Goal: Transaction & Acquisition: Obtain resource

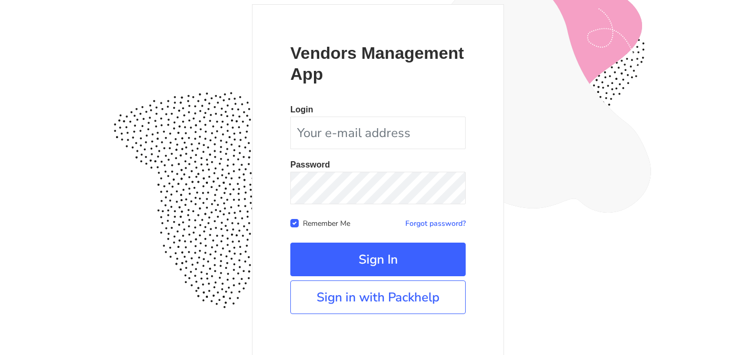
scroll to position [98, 0]
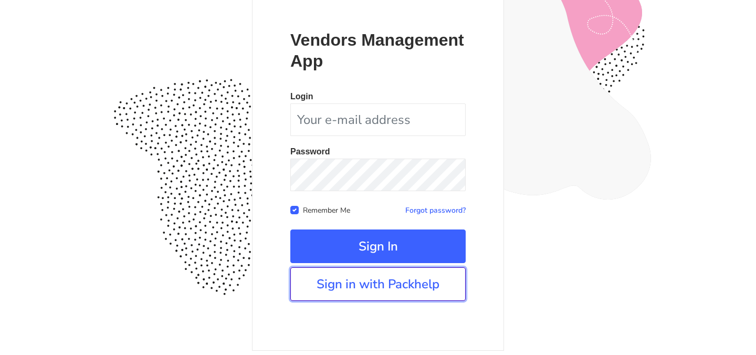
click at [362, 283] on link "Sign in with Packhelp" at bounding box center [377, 284] width 175 height 34
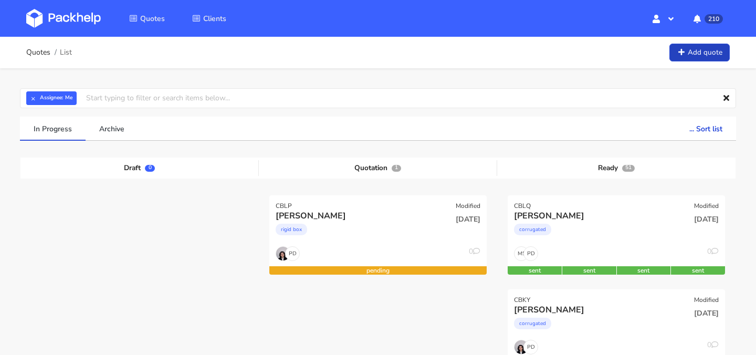
click at [701, 50] on link "Add quote" at bounding box center [699, 53] width 60 height 18
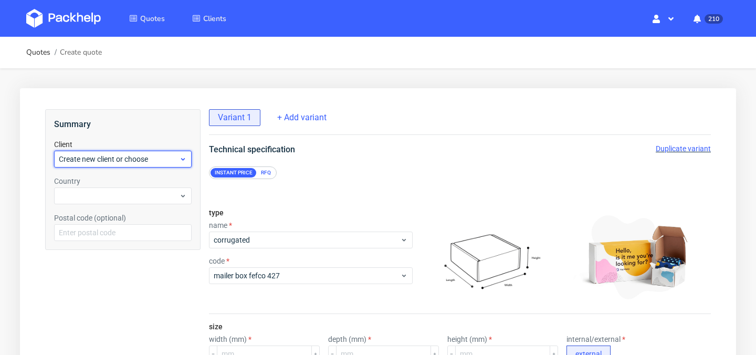
click at [156, 162] on span "Create new client or choose" at bounding box center [119, 159] width 120 height 10
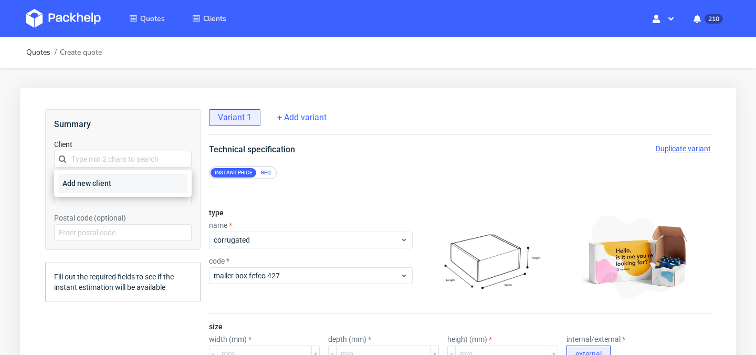
click at [148, 176] on div "Add new client" at bounding box center [122, 183] width 129 height 19
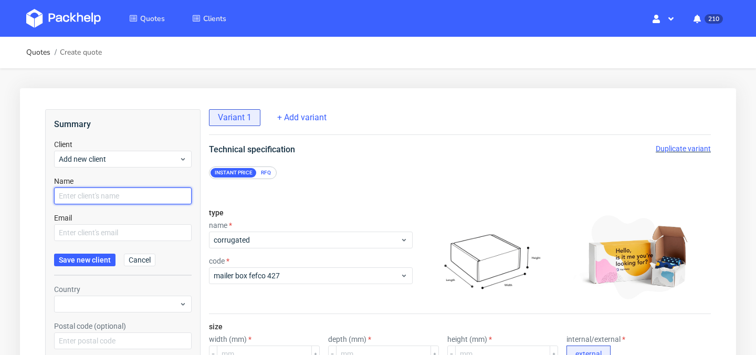
click at [130, 192] on input "text" at bounding box center [123, 195] width 138 height 17
type input "[PERSON_NAME]"
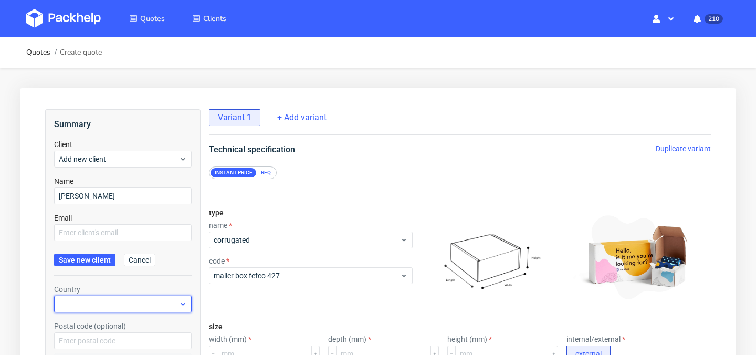
click at [103, 302] on div at bounding box center [123, 304] width 138 height 17
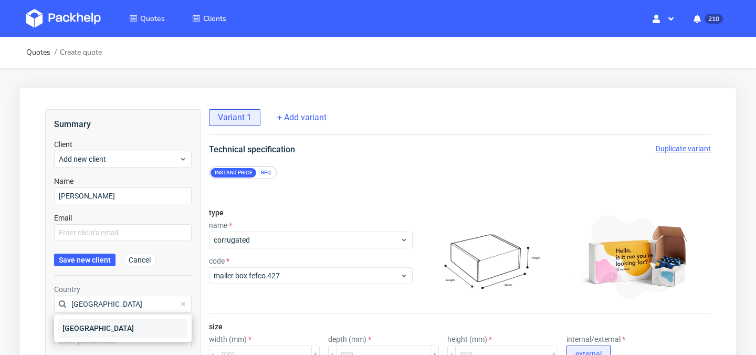
type input "france"
click at [93, 328] on div "France" at bounding box center [122, 328] width 129 height 19
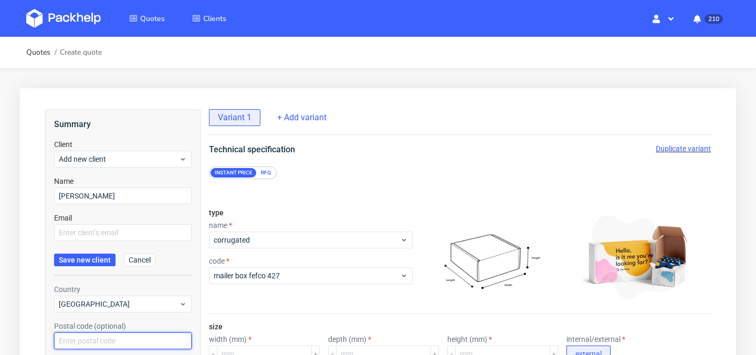
click at [93, 339] on input "text" at bounding box center [123, 340] width 138 height 17
type input "33450"
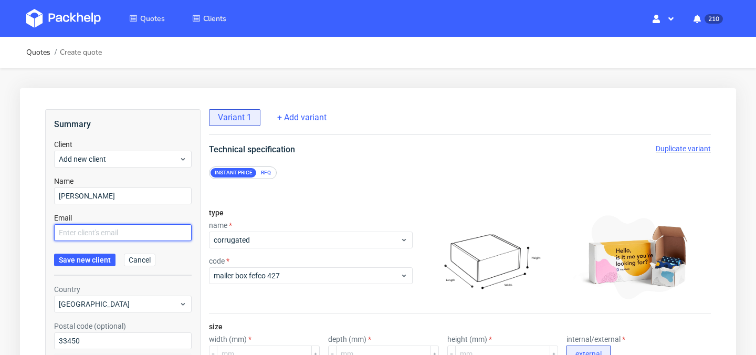
click at [125, 229] on input "text" at bounding box center [123, 232] width 138 height 17
paste input "[EMAIL_ADDRESS][DOMAIN_NAME]"
type input "[EMAIL_ADDRESS][DOMAIN_NAME]"
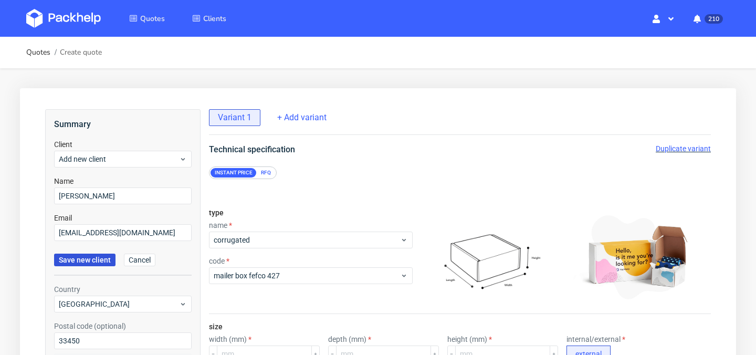
click at [90, 262] on span "Save new client" at bounding box center [85, 259] width 52 height 7
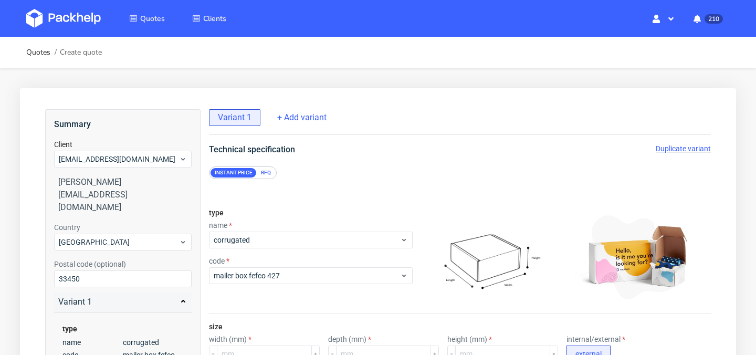
scroll to position [52, 0]
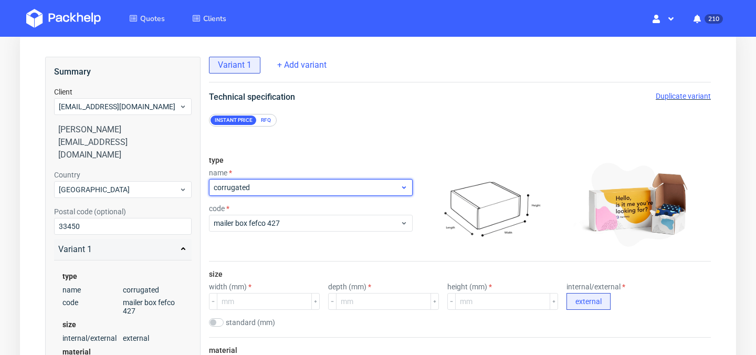
click at [310, 181] on div "corrugated" at bounding box center [311, 187] width 204 height 17
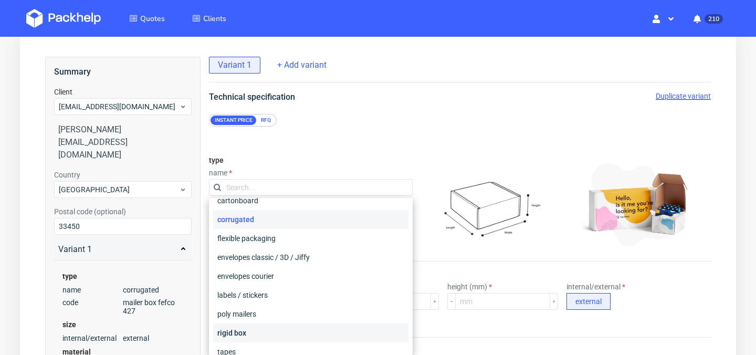
scroll to position [0, 0]
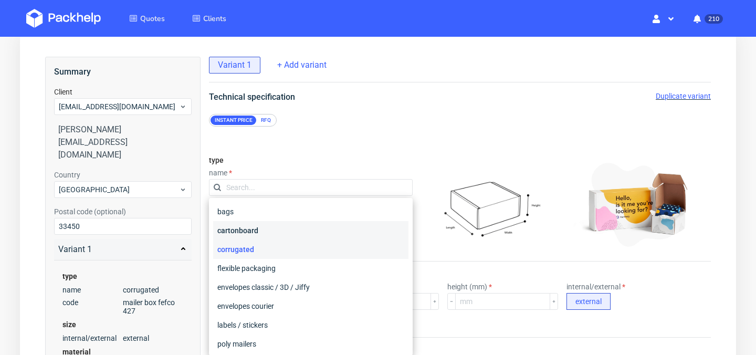
click at [298, 228] on div "cartonboard" at bounding box center [310, 230] width 195 height 19
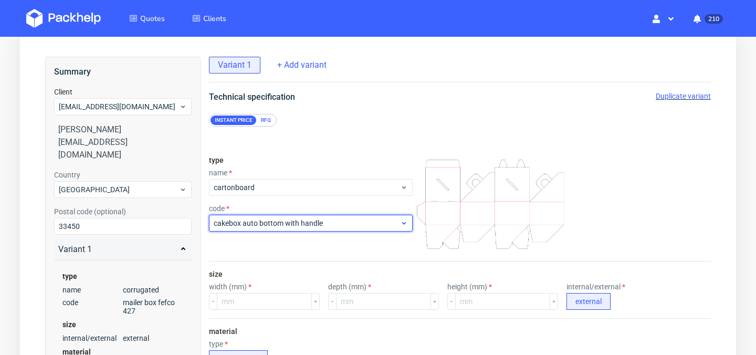
click at [321, 226] on span "cakebox auto bottom with handle" at bounding box center [307, 223] width 186 height 10
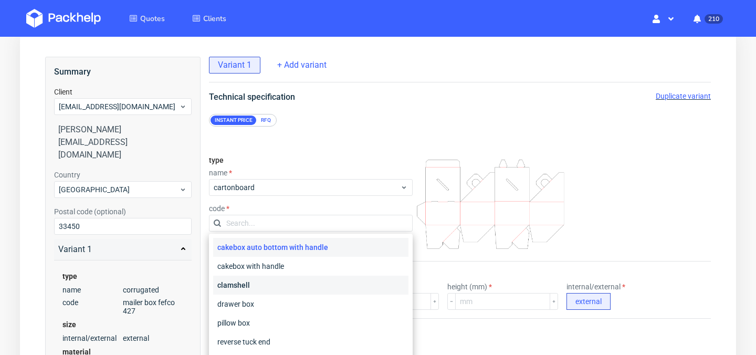
scroll to position [40, 0]
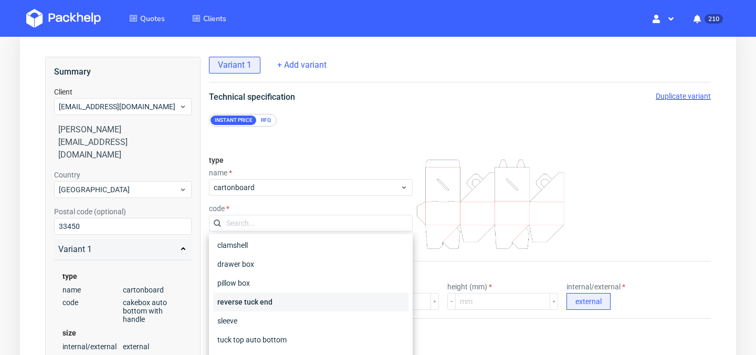
click at [310, 297] on div "reverse tuck end" at bounding box center [310, 301] width 195 height 19
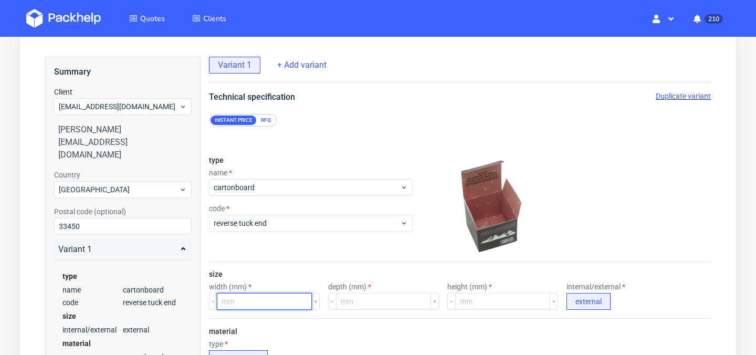
click at [244, 295] on input "number" at bounding box center [264, 301] width 95 height 17
type input "52"
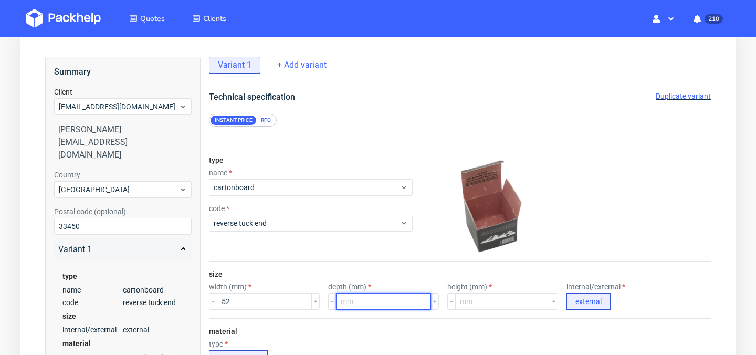
click at [371, 305] on input "number" at bounding box center [383, 301] width 95 height 17
type input "27"
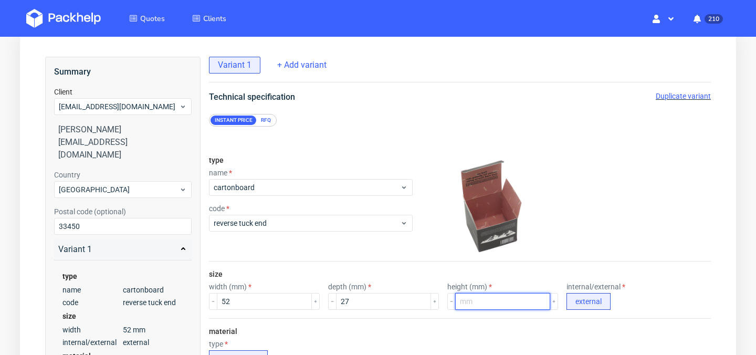
click at [455, 303] on input "number" at bounding box center [502, 301] width 95 height 17
type input "71"
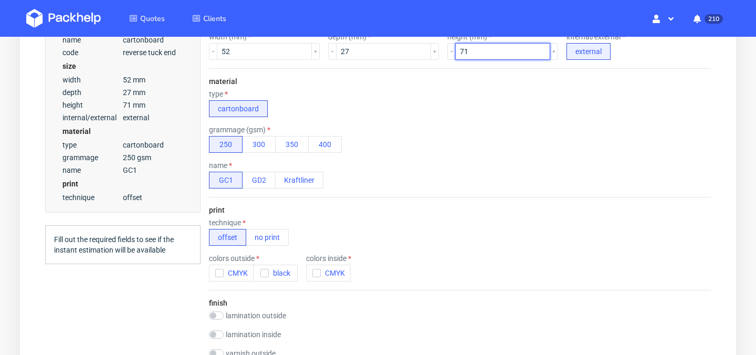
scroll to position [301, 0]
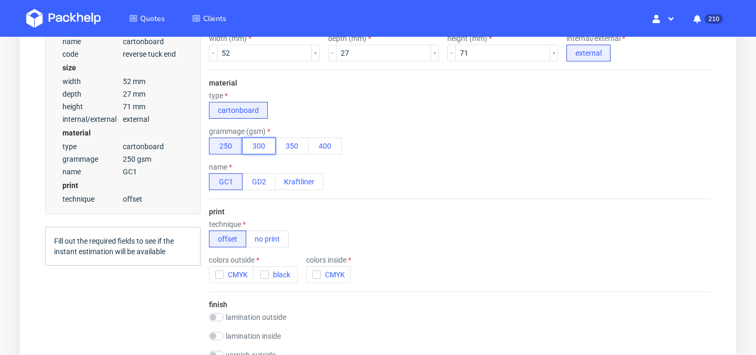
click at [256, 145] on button "300" at bounding box center [259, 146] width 34 height 17
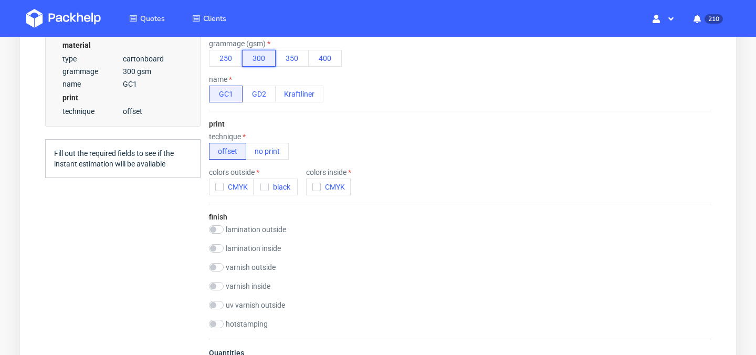
scroll to position [393, 0]
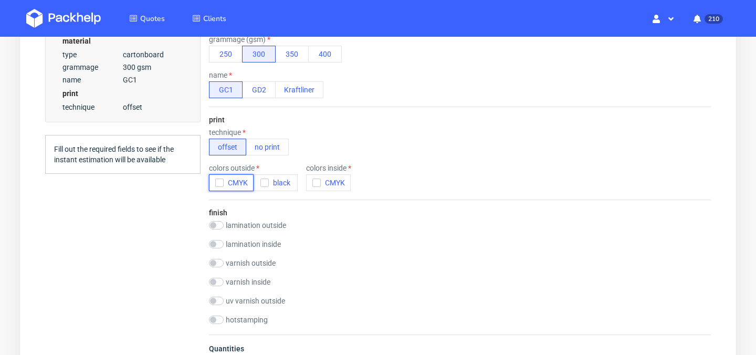
click at [217, 182] on use "button" at bounding box center [219, 183] width 5 height 4
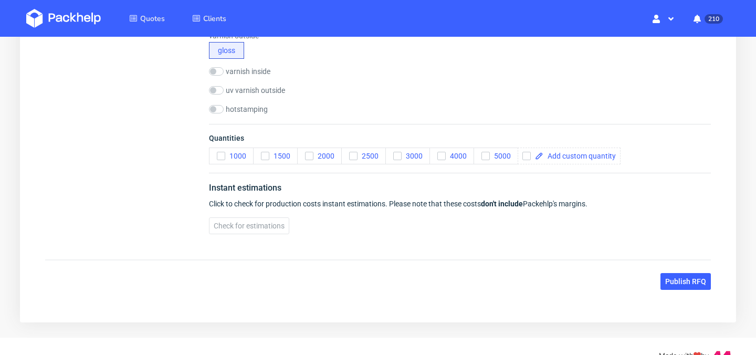
scroll to position [625, 0]
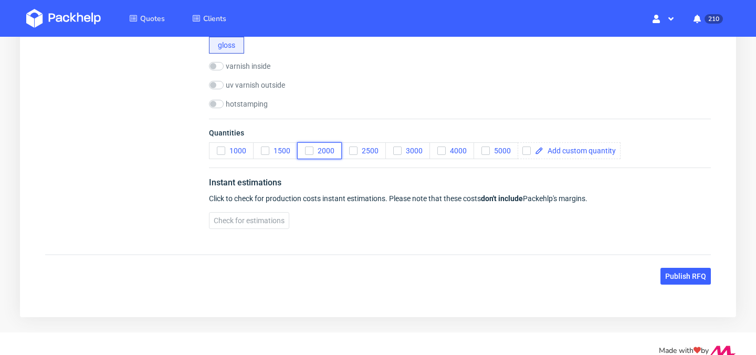
click at [308, 152] on use "button" at bounding box center [309, 151] width 5 height 4
click at [395, 149] on icon "button" at bounding box center [397, 150] width 7 height 7
click at [259, 223] on span "Check for estimations" at bounding box center [249, 220] width 71 height 7
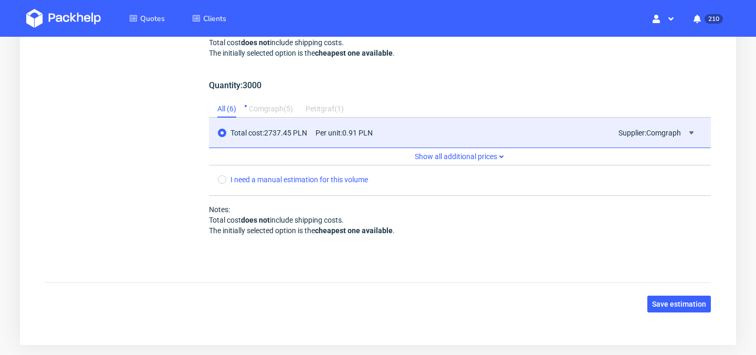
scroll to position [1043, 0]
click at [685, 302] on span "Save estimation" at bounding box center [679, 304] width 54 height 7
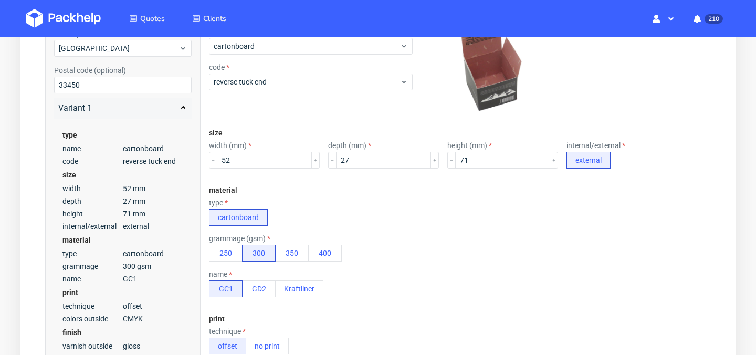
scroll to position [0, 0]
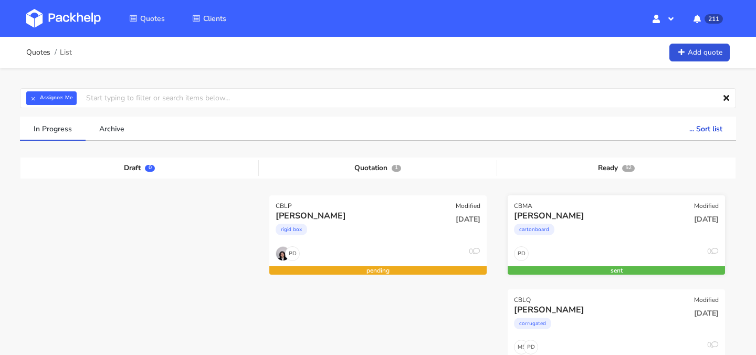
click at [618, 229] on div "cartonboard" at bounding box center [583, 232] width 139 height 21
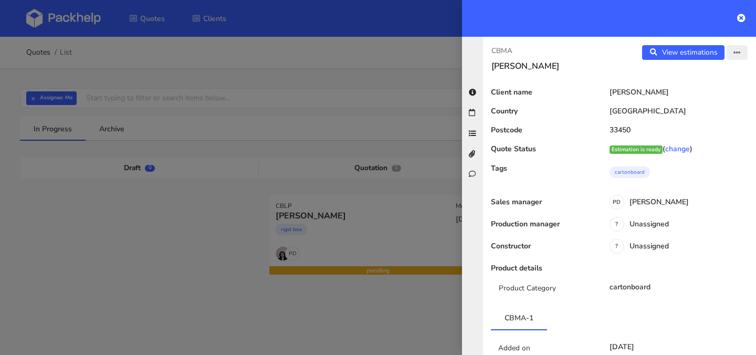
click at [732, 49] on button "button" at bounding box center [736, 52] width 21 height 15
click at [703, 90] on link "Edit quote" at bounding box center [703, 93] width 92 height 17
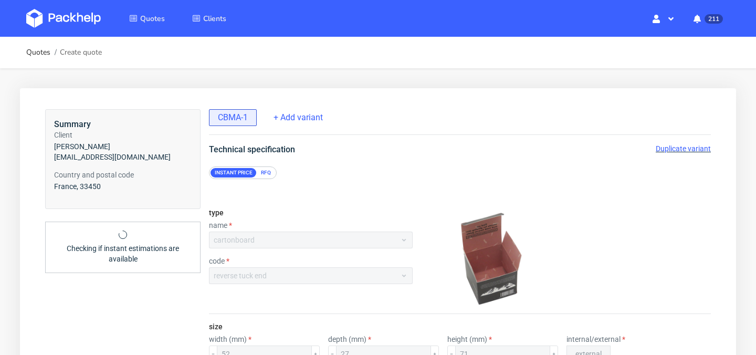
click at [672, 150] on span "Duplicate variant" at bounding box center [683, 148] width 55 height 8
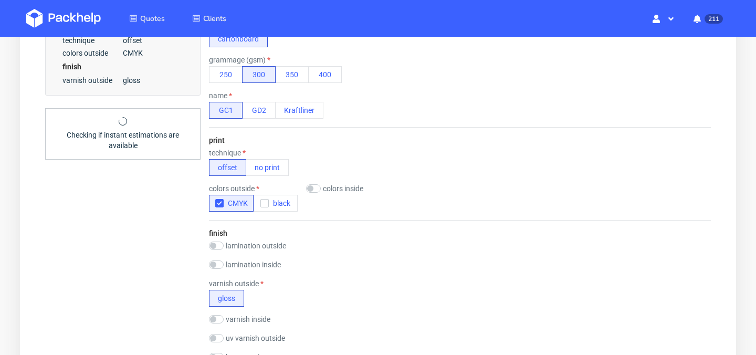
scroll to position [370, 0]
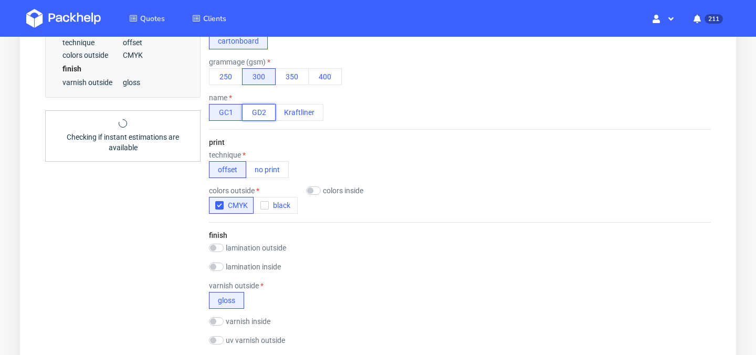
click at [268, 117] on button "GD2" at bounding box center [259, 112] width 34 height 17
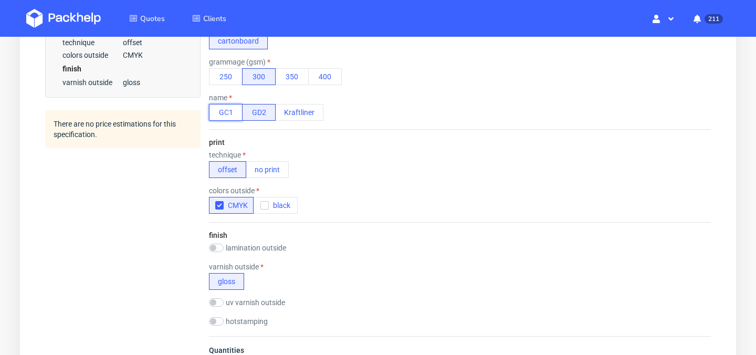
click at [230, 112] on button "GC1" at bounding box center [226, 112] width 34 height 17
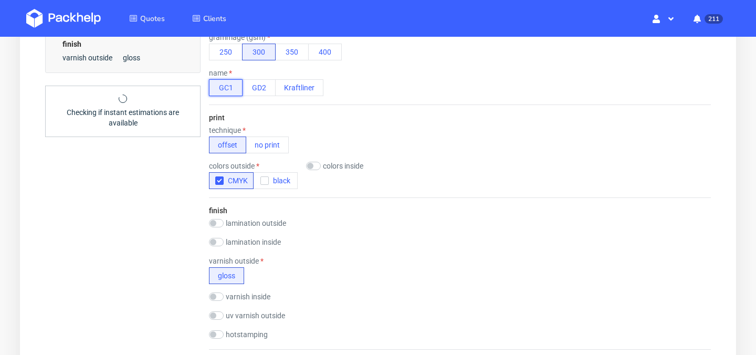
scroll to position [396, 0]
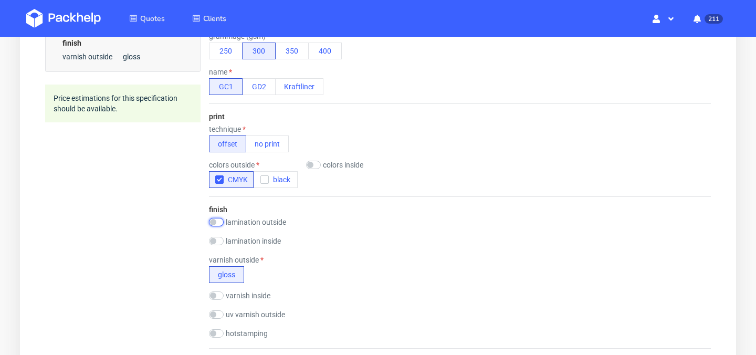
click at [215, 225] on input "checkbox" at bounding box center [216, 222] width 15 height 8
checkbox input "true"
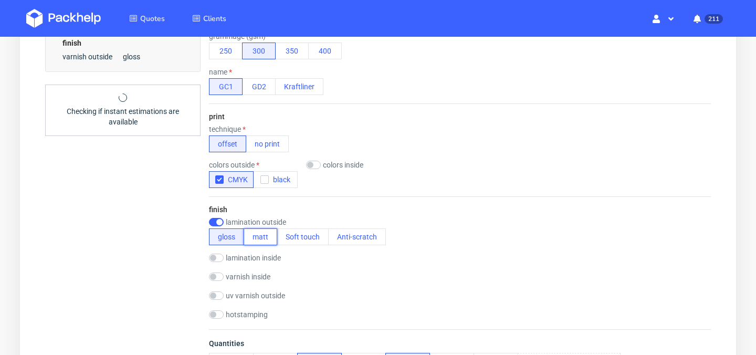
click at [263, 236] on button "matt" at bounding box center [261, 236] width 34 height 17
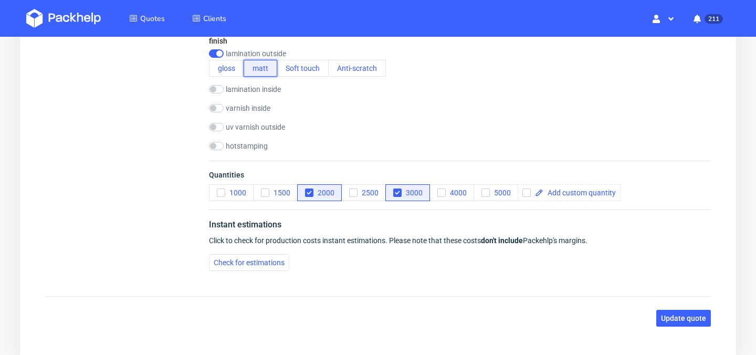
scroll to position [591, 0]
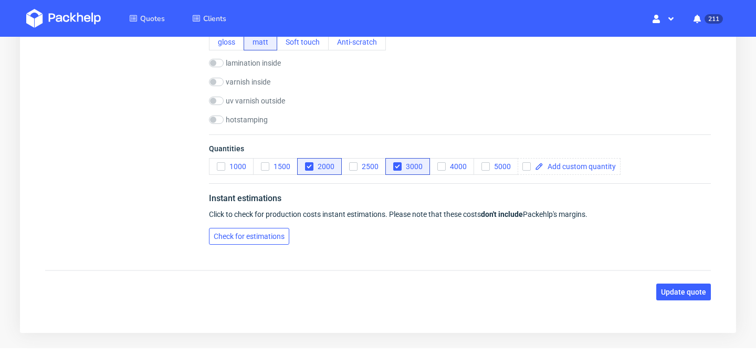
click at [262, 240] on span "Check for estimations" at bounding box center [249, 236] width 71 height 7
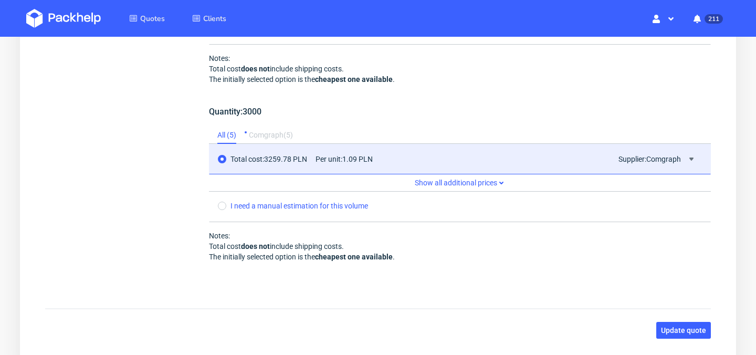
scroll to position [999, 0]
click at [691, 328] on span "Update quote" at bounding box center [683, 329] width 45 height 7
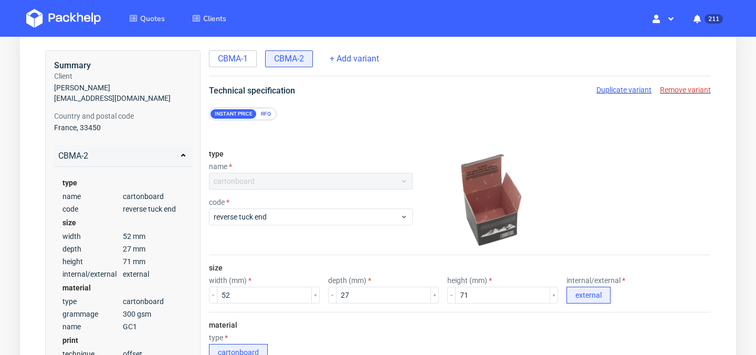
scroll to position [59, 0]
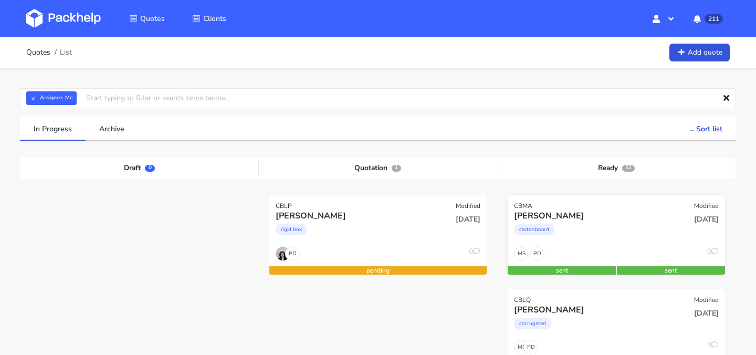
click at [583, 228] on div "cartonboard" at bounding box center [583, 232] width 139 height 21
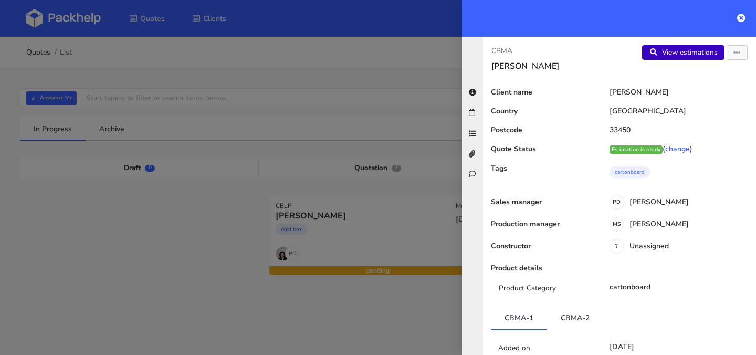
click at [696, 56] on link "View estimations" at bounding box center [683, 52] width 82 height 15
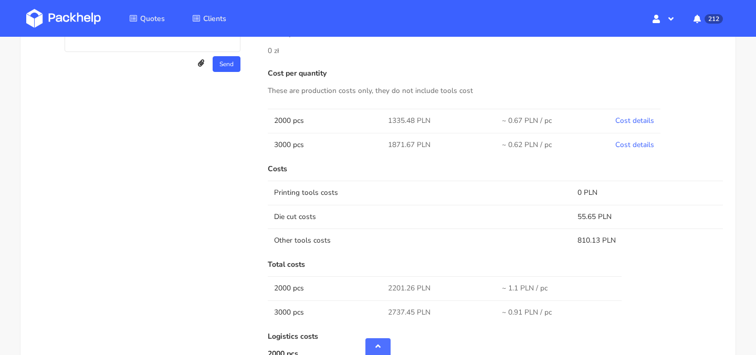
scroll to position [530, 0]
click at [624, 122] on link "Cost details" at bounding box center [634, 121] width 39 height 10
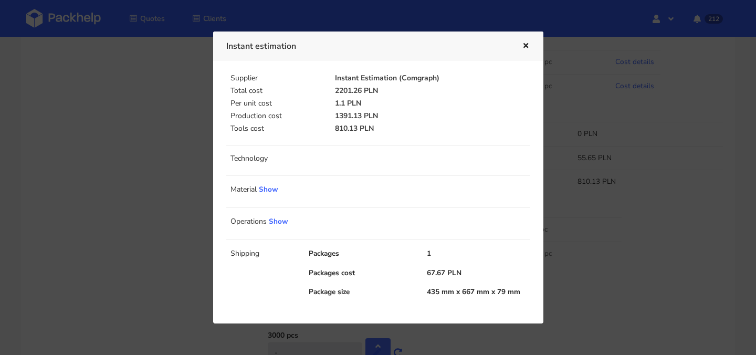
scroll to position [588, 0]
click at [532, 50] on div "Instant estimation" at bounding box center [378, 45] width 330 height 29
click at [528, 49] on button "button" at bounding box center [525, 46] width 12 height 14
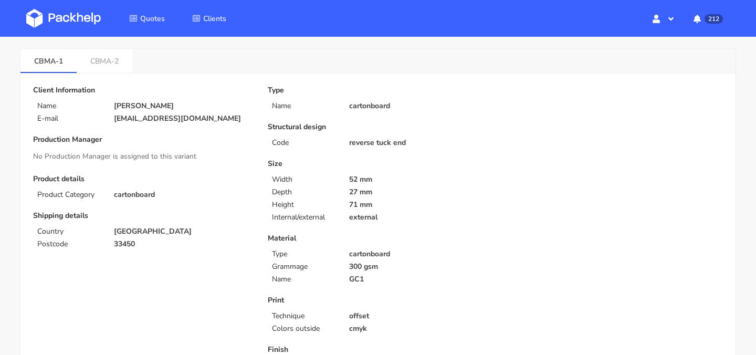
scroll to position [0, 0]
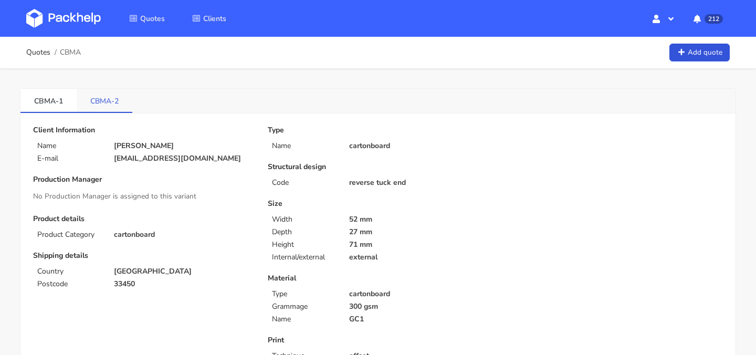
click at [106, 96] on link "CBMA-2" at bounding box center [105, 100] width 56 height 23
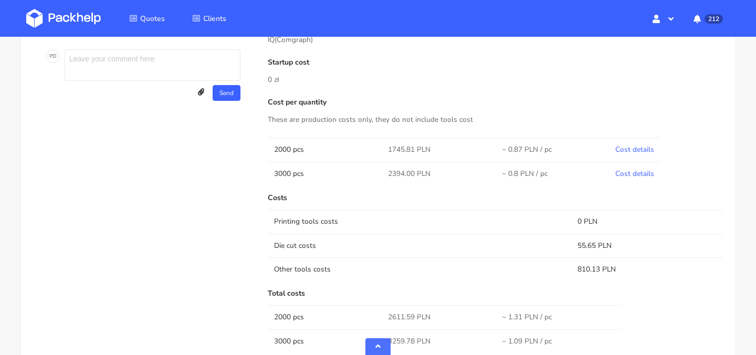
scroll to position [508, 0]
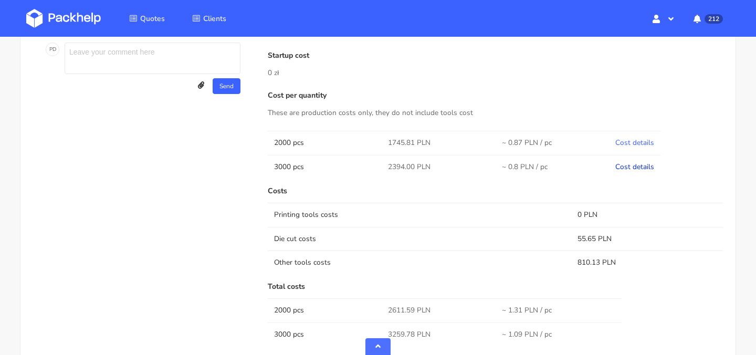
click at [643, 168] on link "Cost details" at bounding box center [634, 167] width 39 height 10
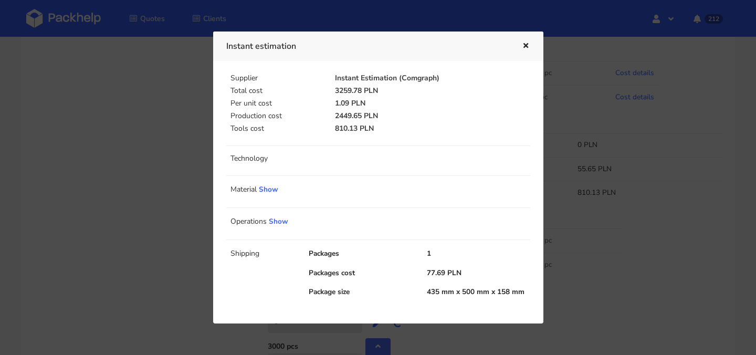
scroll to position [586, 0]
click at [282, 224] on link "Show" at bounding box center [278, 221] width 19 height 10
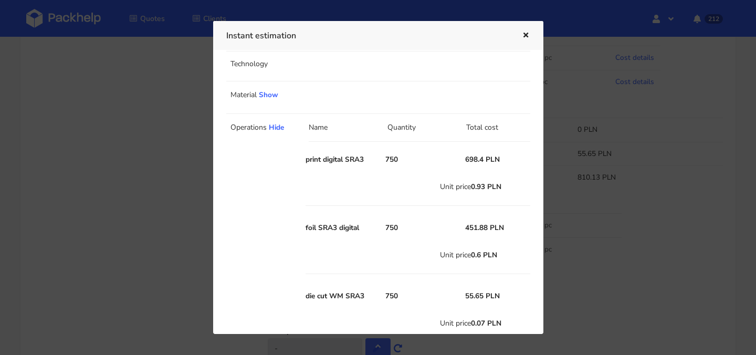
scroll to position [0, 0]
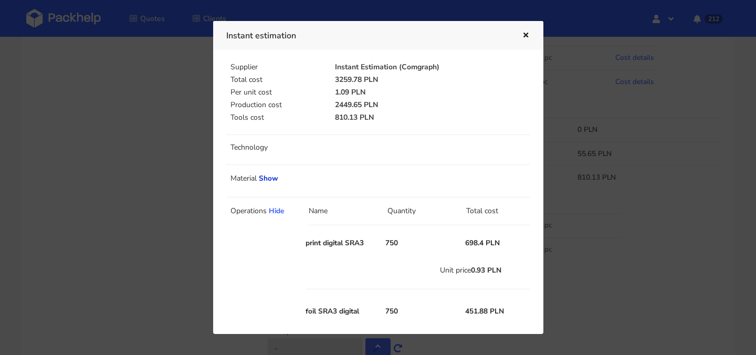
click at [267, 177] on link "Show" at bounding box center [268, 178] width 19 height 10
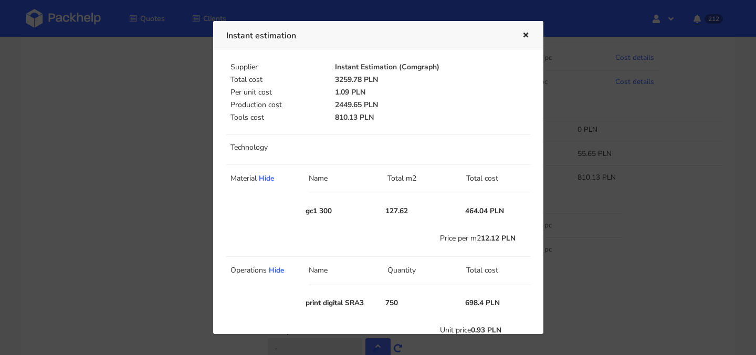
click at [525, 37] on icon "button" at bounding box center [525, 35] width 9 height 7
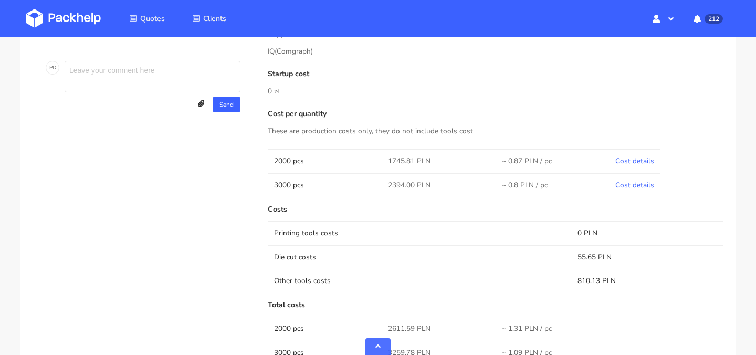
scroll to position [477, 0]
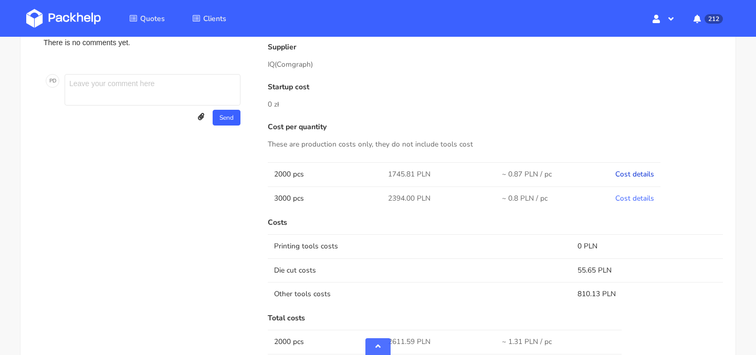
click at [641, 173] on link "Cost details" at bounding box center [634, 174] width 39 height 10
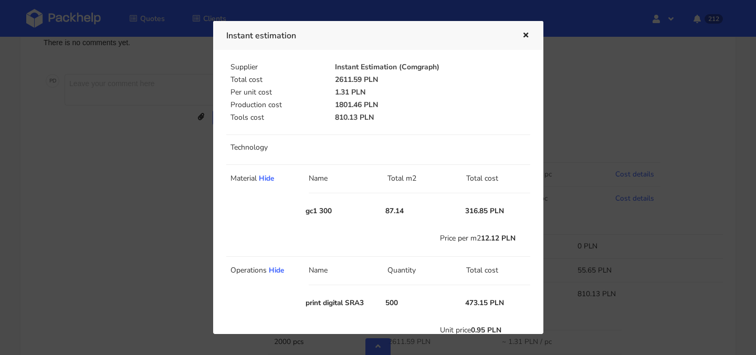
scroll to position [302, 0]
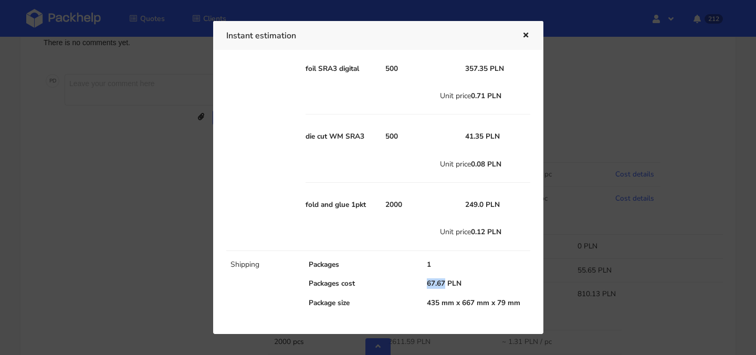
drag, startPoint x: 444, startPoint y: 285, endPoint x: 420, endPoint y: 284, distance: 23.1
click at [420, 284] on div "67.67 PLN" at bounding box center [478, 283] width 118 height 10
copy div "67.67"
click at [525, 33] on icon "button" at bounding box center [525, 35] width 9 height 7
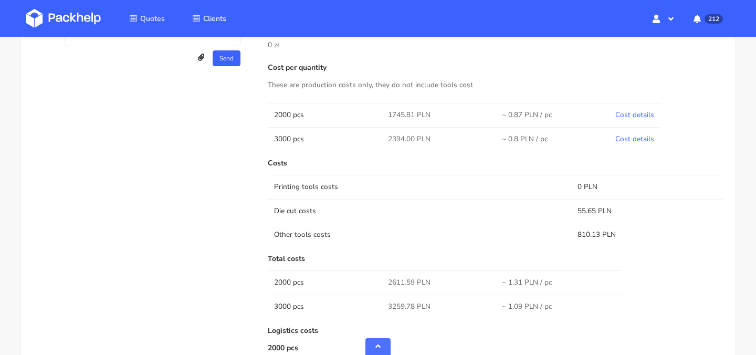
scroll to position [535, 0]
click at [625, 142] on link "Cost details" at bounding box center [634, 139] width 39 height 10
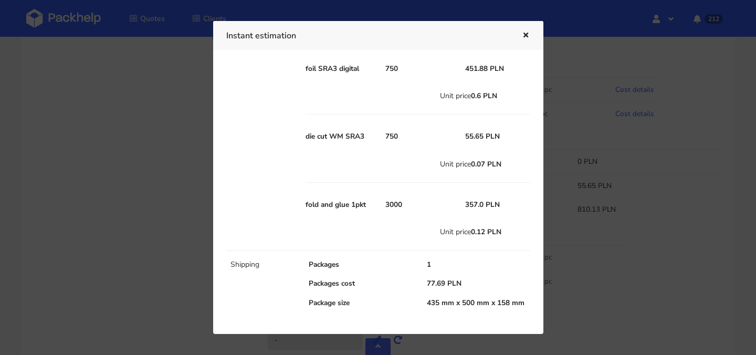
scroll to position [572, 0]
drag, startPoint x: 444, startPoint y: 282, endPoint x: 419, endPoint y: 281, distance: 25.2
click at [419, 281] on div "77.69 PLN" at bounding box center [478, 283] width 118 height 10
copy div "77.69"
click at [527, 30] on button "button" at bounding box center [525, 36] width 12 height 14
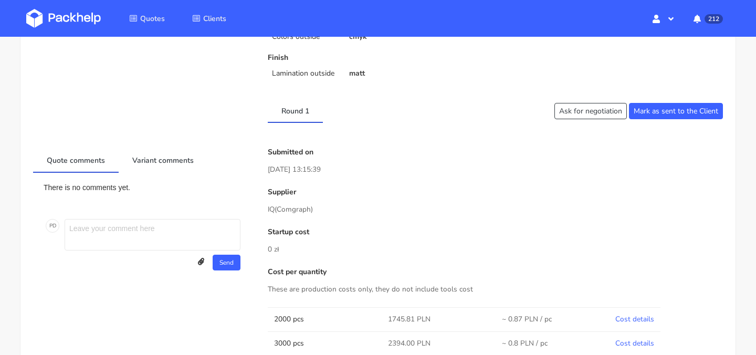
scroll to position [0, 0]
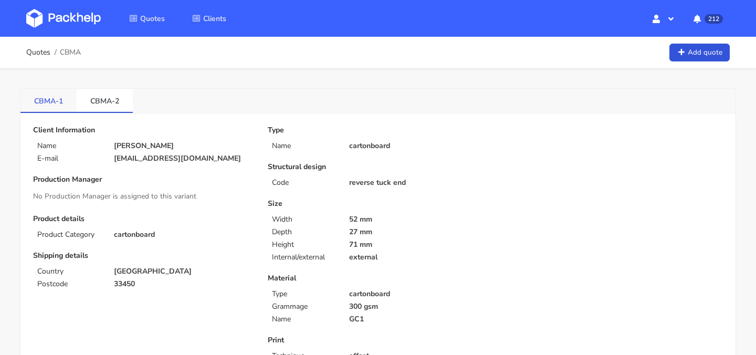
click at [60, 106] on link "CBMA-1" at bounding box center [48, 100] width 56 height 23
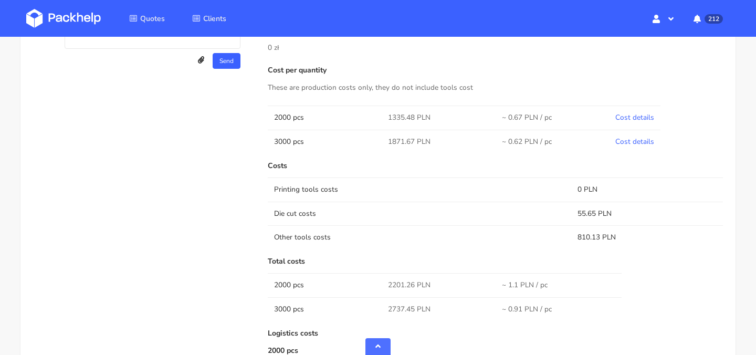
scroll to position [534, 0]
click at [634, 118] on link "Cost details" at bounding box center [634, 117] width 39 height 10
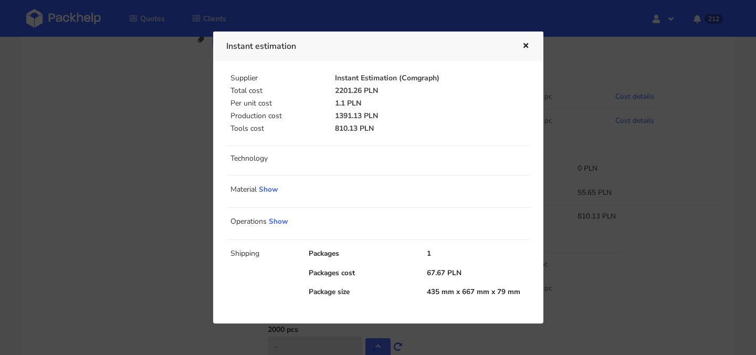
scroll to position [568, 0]
click at [523, 48] on icon "button" at bounding box center [525, 46] width 9 height 7
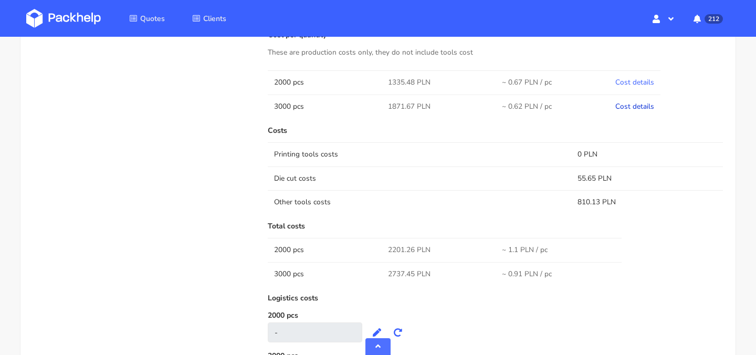
click at [620, 102] on link "Cost details" at bounding box center [634, 106] width 39 height 10
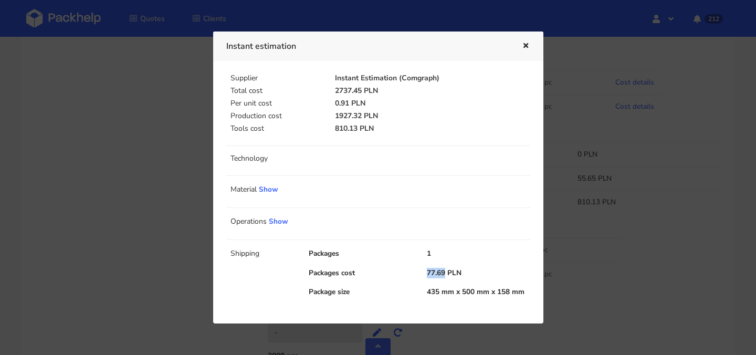
drag, startPoint x: 446, startPoint y: 272, endPoint x: 419, endPoint y: 272, distance: 26.8
click at [419, 272] on div "77.69 PLN" at bounding box center [478, 273] width 118 height 10
copy div "77.69"
click at [525, 46] on icon "button" at bounding box center [525, 46] width 9 height 7
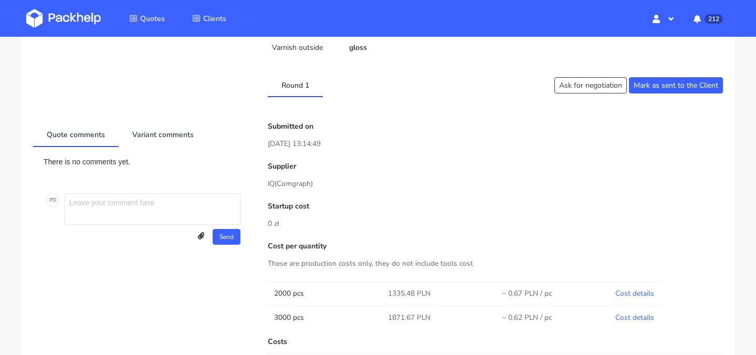
scroll to position [0, 0]
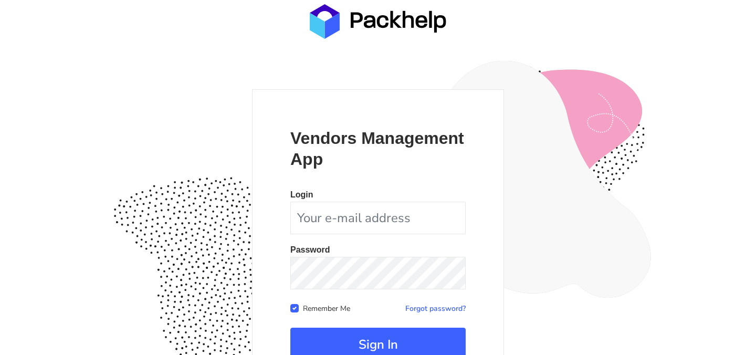
scroll to position [98, 0]
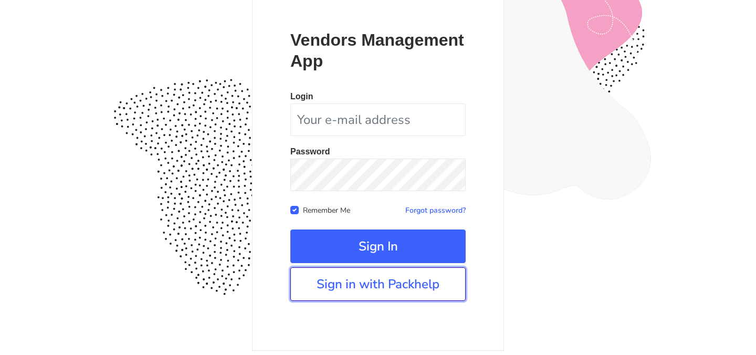
click at [381, 282] on link "Sign in with Packhelp" at bounding box center [377, 284] width 175 height 34
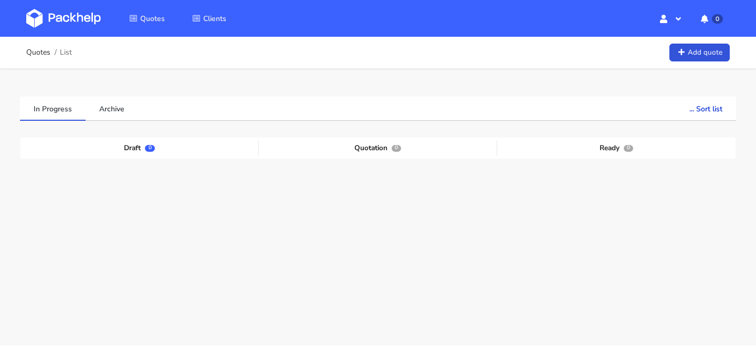
click at [698, 57] on link "Add quote" at bounding box center [699, 53] width 60 height 18
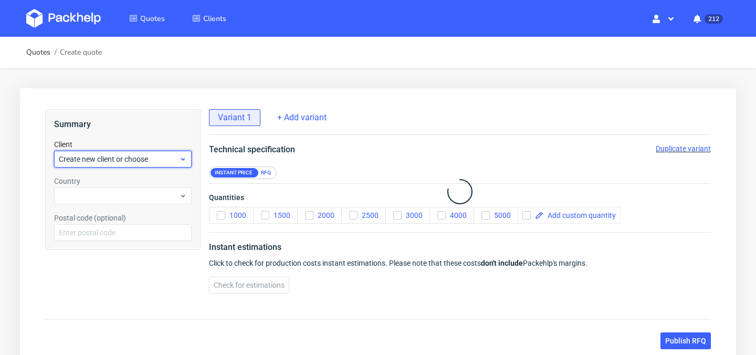
click at [159, 167] on div "Create new client or choose" at bounding box center [123, 159] width 138 height 17
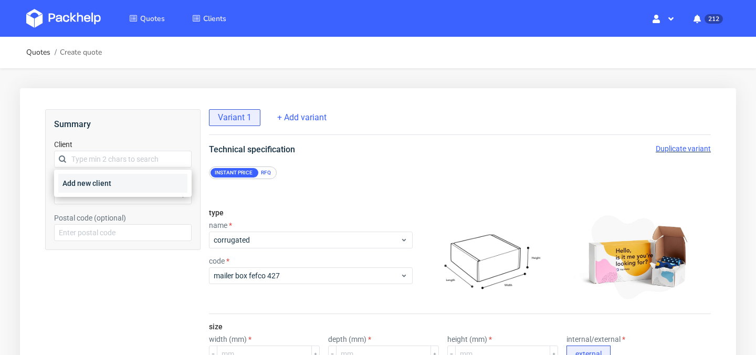
click at [152, 181] on div "Add new client" at bounding box center [122, 183] width 129 height 19
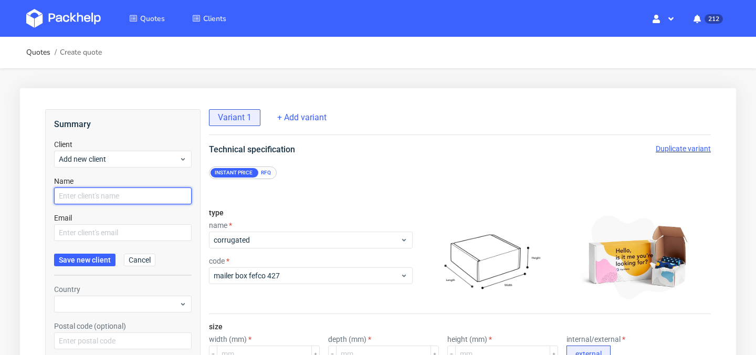
click at [128, 189] on input "text" at bounding box center [123, 195] width 138 height 17
type input "[PERSON_NAME]"
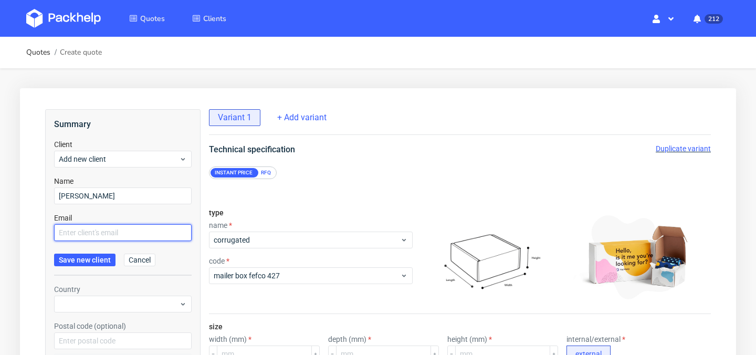
click at [121, 232] on input "text" at bounding box center [123, 232] width 138 height 17
paste input "[PERSON_NAME][EMAIL_ADDRESS][DOMAIN_NAME]"
type input "[PERSON_NAME][EMAIL_ADDRESS][DOMAIN_NAME]"
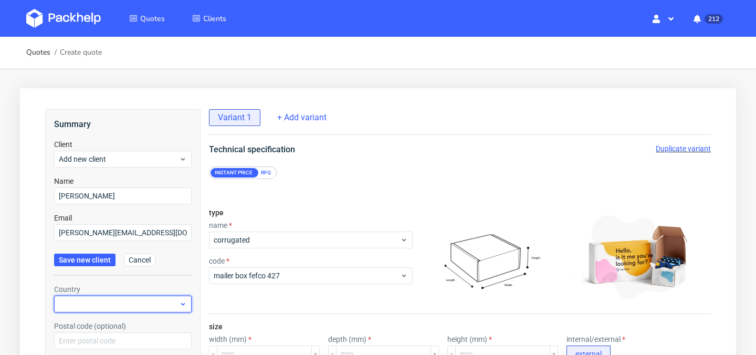
click at [97, 302] on div at bounding box center [123, 304] width 138 height 17
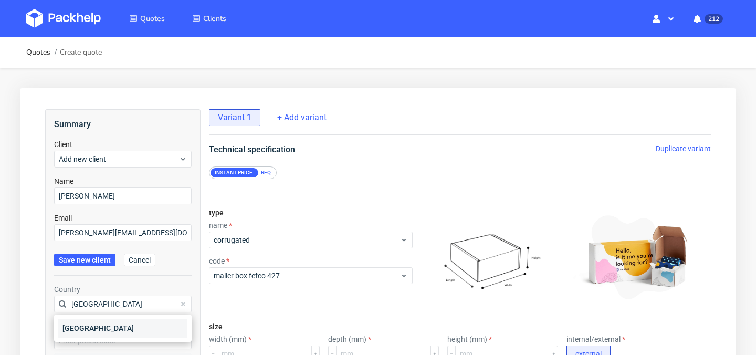
type input "[GEOGRAPHIC_DATA]"
click at [96, 329] on div "[GEOGRAPHIC_DATA]" at bounding box center [122, 328] width 129 height 19
click at [88, 263] on span "Save new client" at bounding box center [85, 259] width 52 height 7
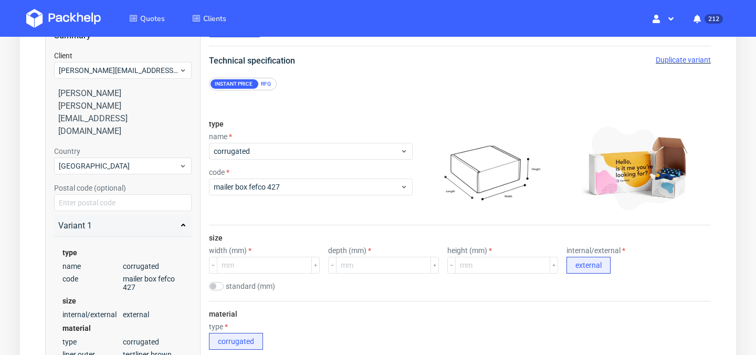
scroll to position [99, 0]
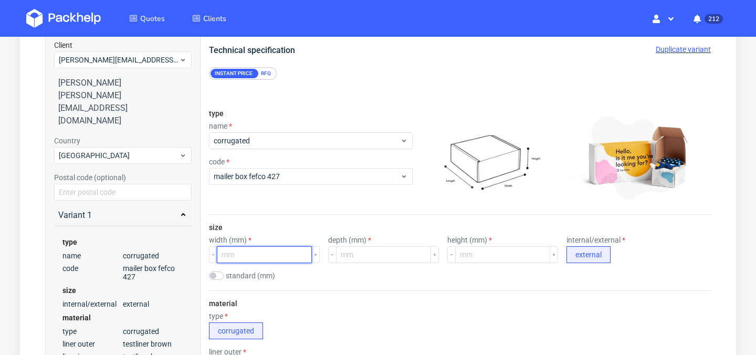
click at [272, 252] on input "number" at bounding box center [264, 254] width 95 height 17
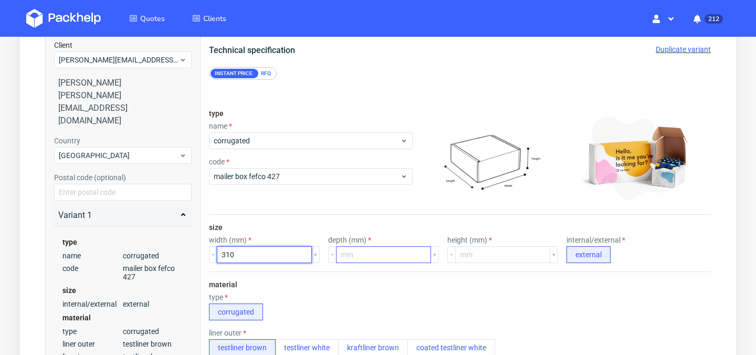
type input "310"
click at [364, 258] on input "number" at bounding box center [383, 254] width 95 height 17
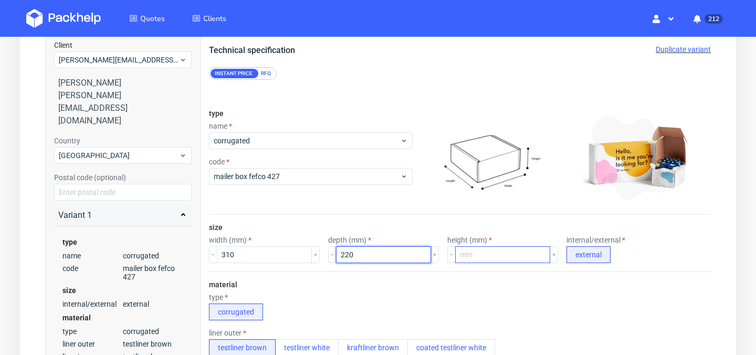
type input "220"
click at [464, 248] on input "number" at bounding box center [502, 254] width 95 height 17
type input "35"
click at [444, 312] on div "type corrugated" at bounding box center [460, 306] width 502 height 27
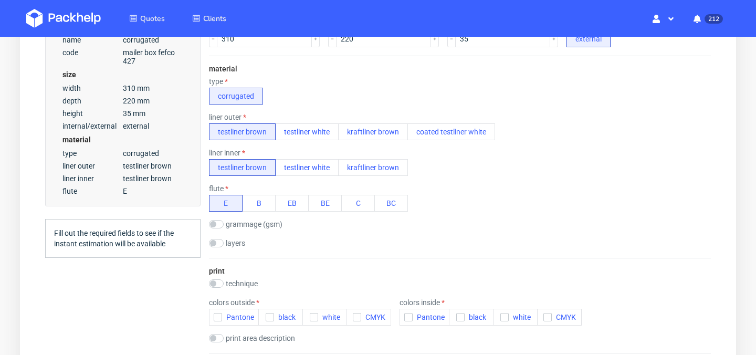
scroll to position [382, 0]
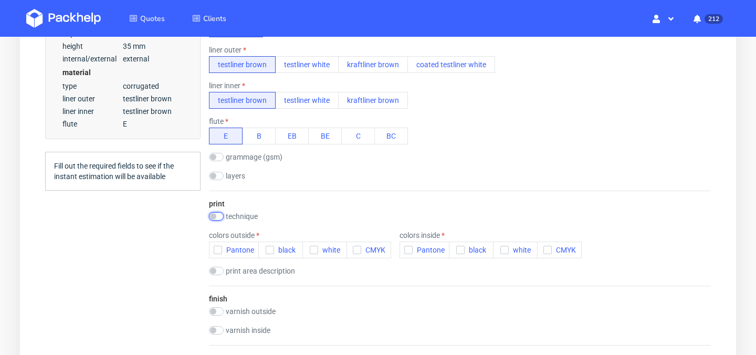
click at [220, 215] on input "checkbox" at bounding box center [216, 216] width 15 height 8
checkbox input "true"
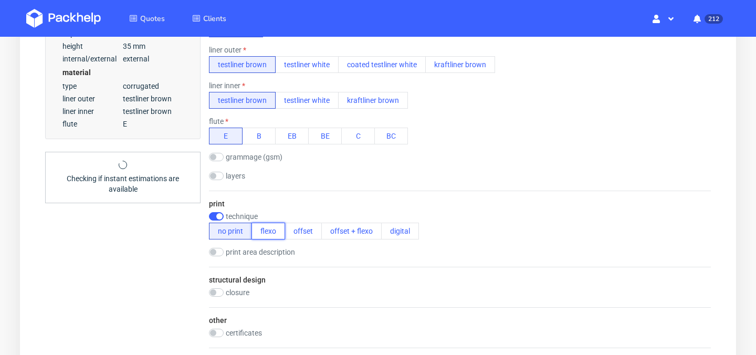
click at [271, 236] on button "flexo" at bounding box center [268, 231] width 34 height 17
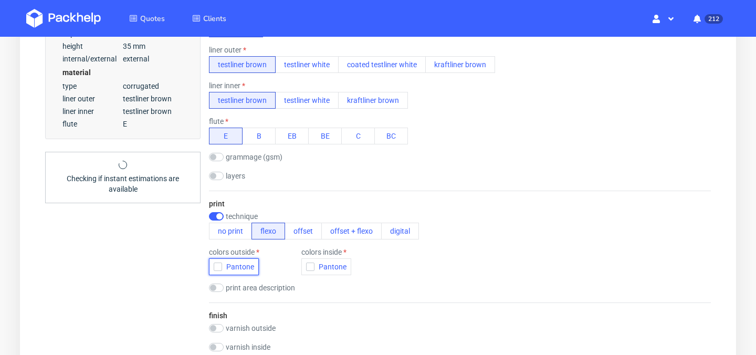
click at [217, 265] on icon "button" at bounding box center [217, 266] width 7 height 7
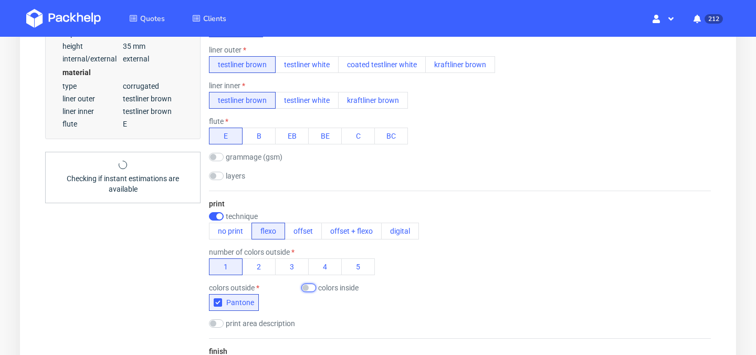
click at [313, 284] on input "checkbox" at bounding box center [308, 287] width 15 height 8
checkbox input "true"
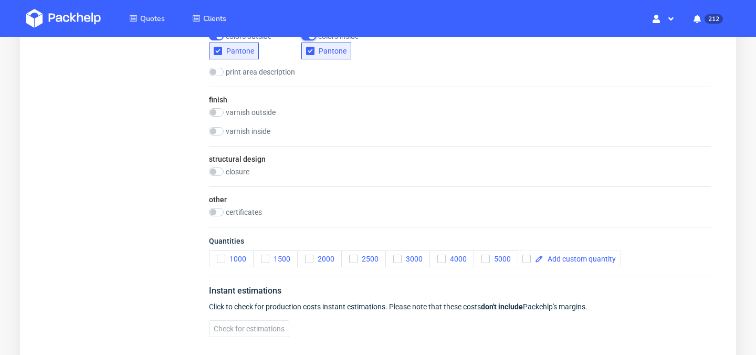
scroll to position [637, 0]
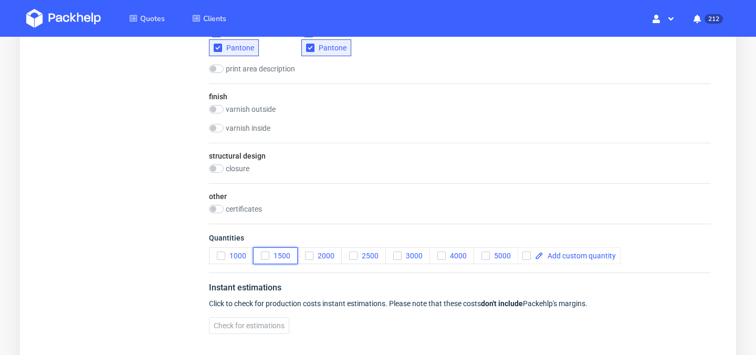
click at [262, 259] on icon "button" at bounding box center [264, 255] width 7 height 7
click at [561, 252] on span at bounding box center [579, 255] width 72 height 7
checkbox input "true"
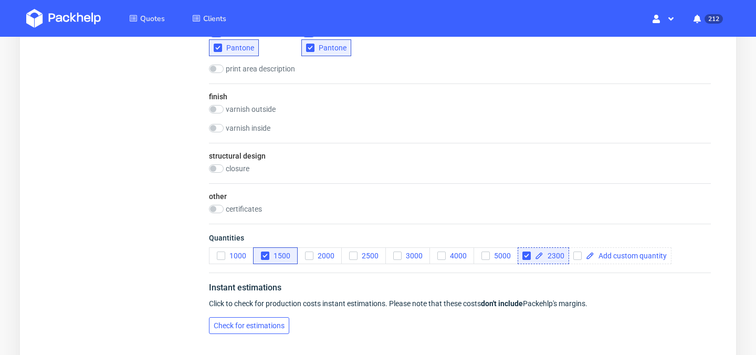
click at [268, 329] on span "Check for estimations" at bounding box center [249, 325] width 71 height 7
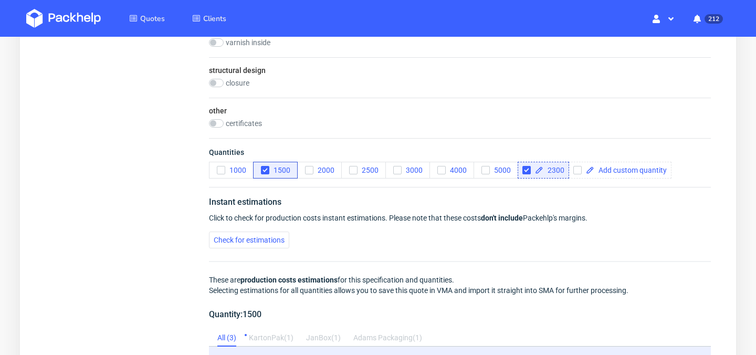
scroll to position [1171, 0]
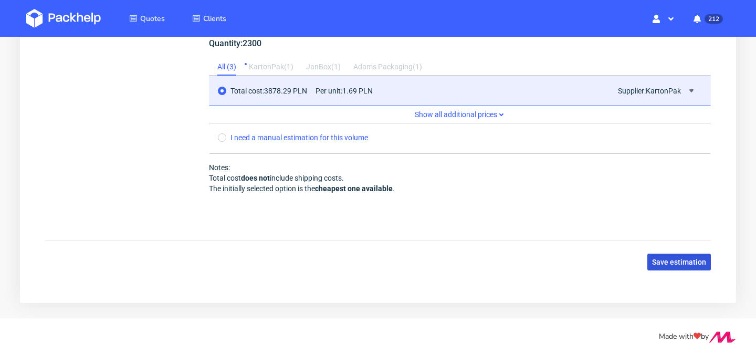
click at [685, 266] on button "Save estimation" at bounding box center [679, 262] width 64 height 17
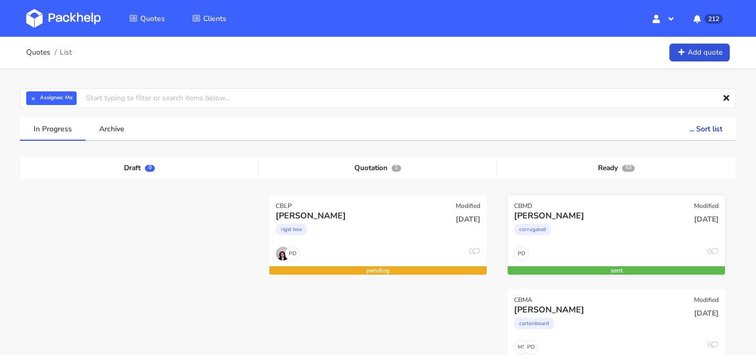
click at [588, 219] on div "[PERSON_NAME]" at bounding box center [583, 216] width 139 height 12
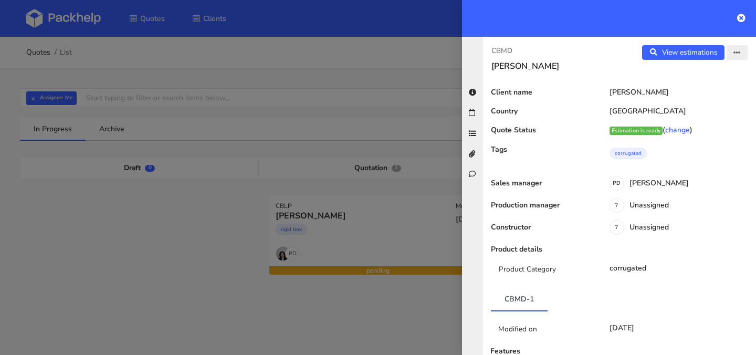
click at [736, 54] on icon "button" at bounding box center [736, 52] width 7 height 7
click at [719, 90] on link "Edit quote" at bounding box center [703, 93] width 92 height 17
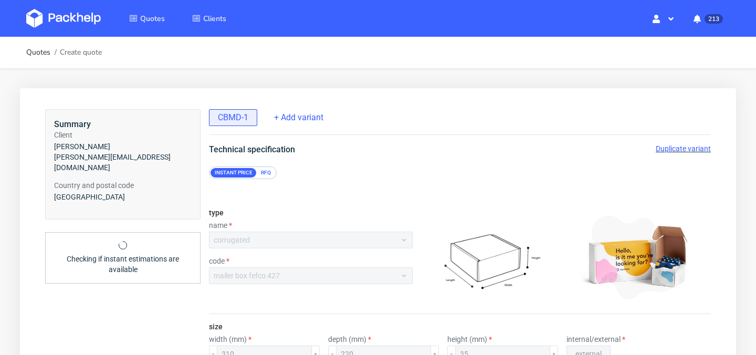
click at [701, 152] on span "Duplicate variant" at bounding box center [683, 148] width 55 height 8
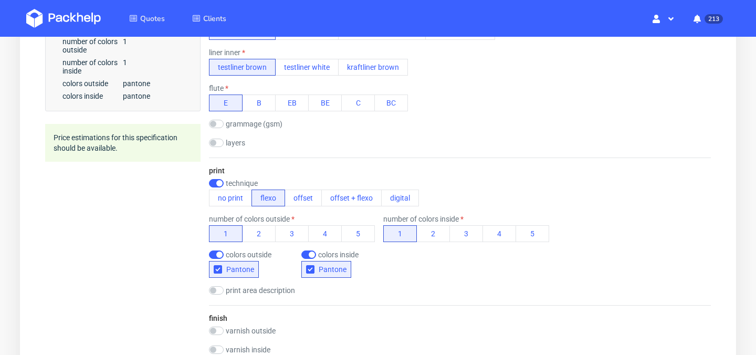
scroll to position [415, 0]
click at [303, 197] on button "offset" at bounding box center [303, 198] width 37 height 17
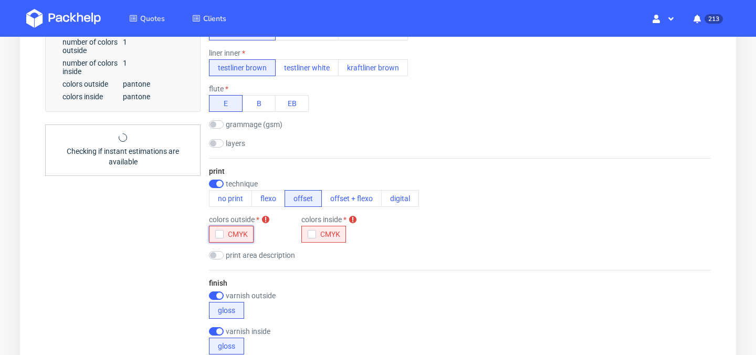
click at [219, 235] on icon "button" at bounding box center [219, 233] width 7 height 7
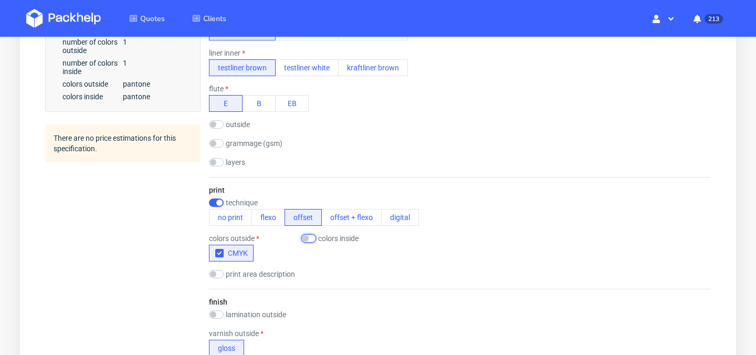
click at [312, 239] on input "checkbox" at bounding box center [308, 238] width 15 height 8
checkbox input "true"
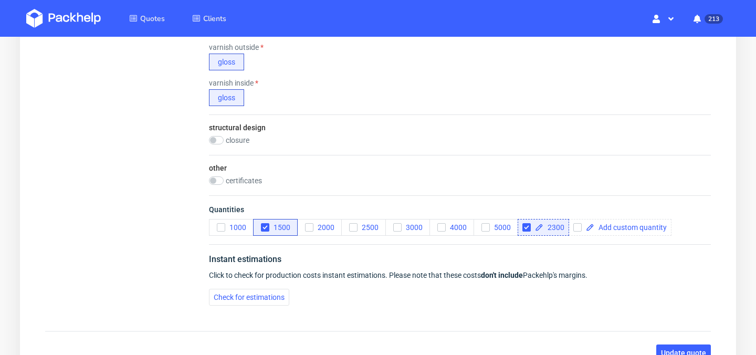
scroll to position [740, 0]
click at [255, 294] on span "Check for estimations" at bounding box center [249, 295] width 71 height 7
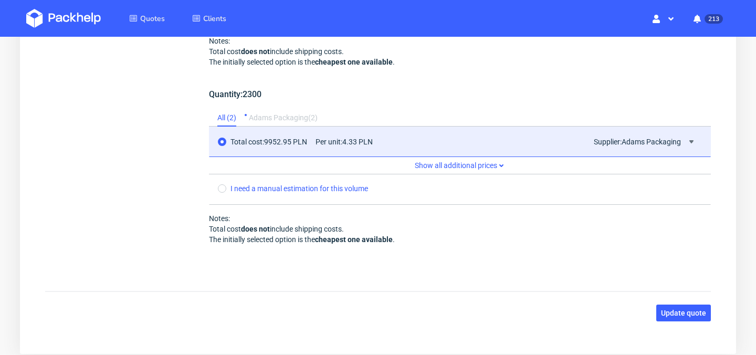
scroll to position [1260, 0]
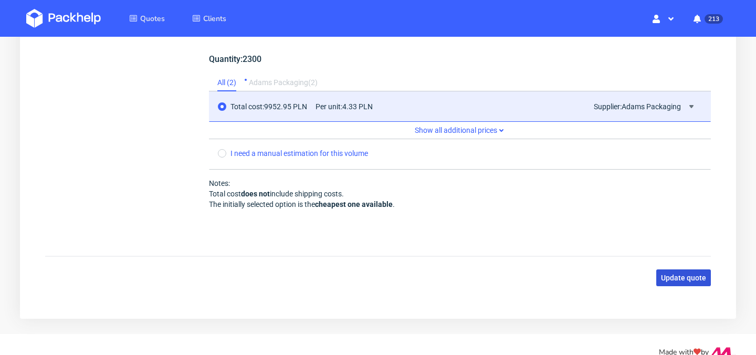
click at [686, 280] on span "Update quote" at bounding box center [683, 277] width 45 height 7
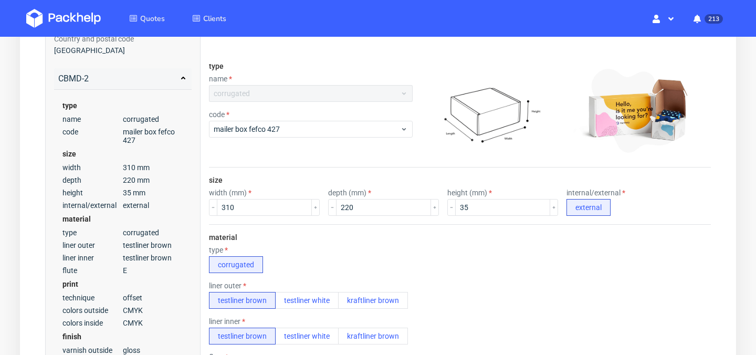
scroll to position [0, 0]
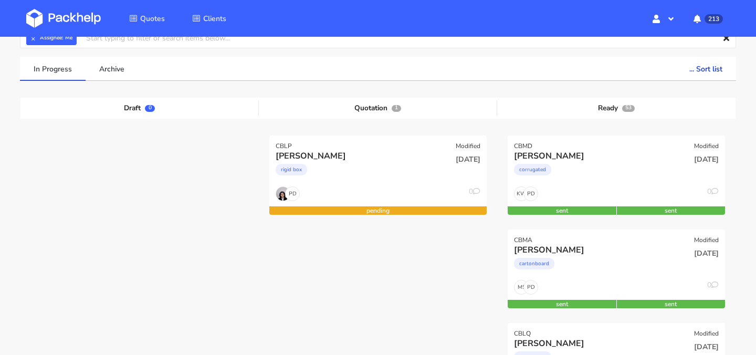
scroll to position [74, 0]
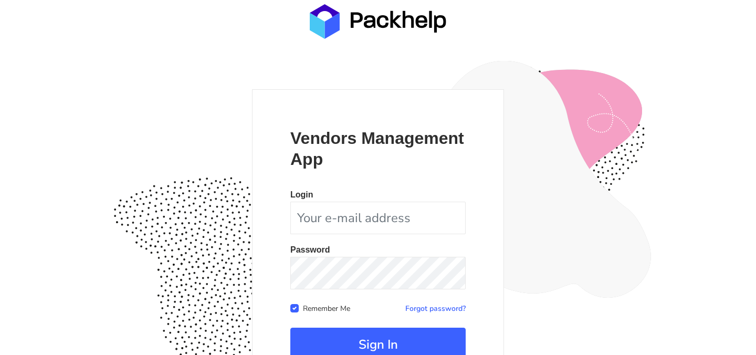
scroll to position [98, 0]
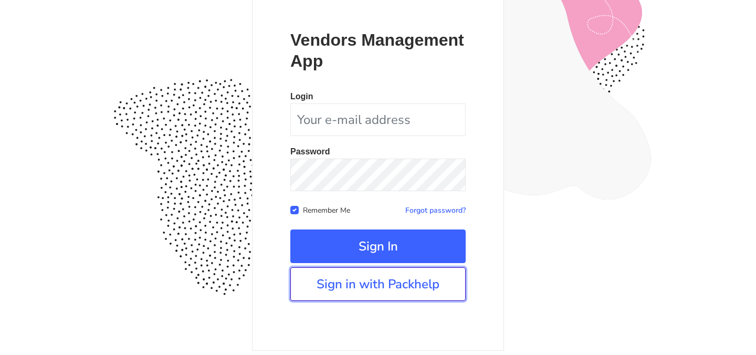
click at [367, 281] on link "Sign in with Packhelp" at bounding box center [377, 284] width 175 height 34
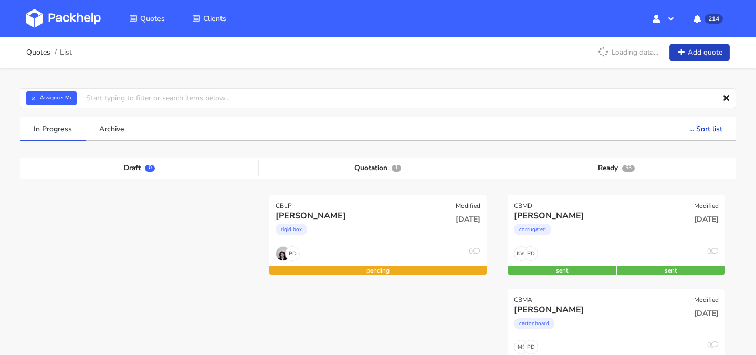
click at [694, 56] on link "Add quote" at bounding box center [699, 53] width 60 height 18
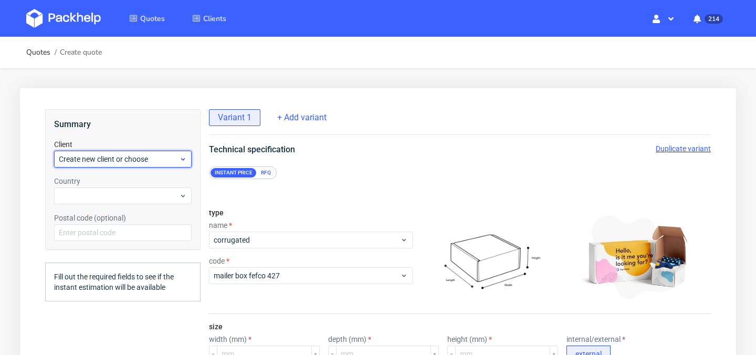
click at [166, 165] on div "Create new client or choose" at bounding box center [123, 159] width 138 height 17
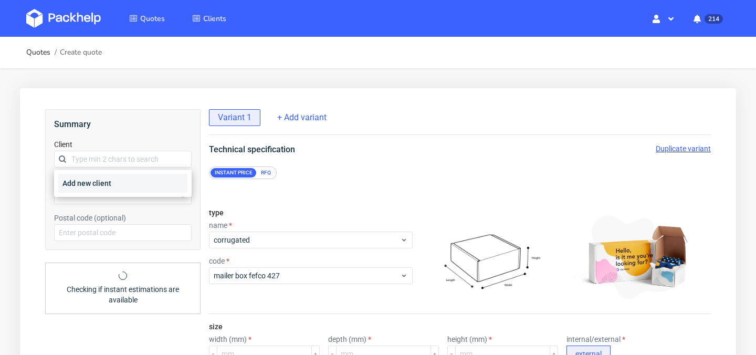
click at [155, 179] on div "Add new client" at bounding box center [122, 183] width 129 height 19
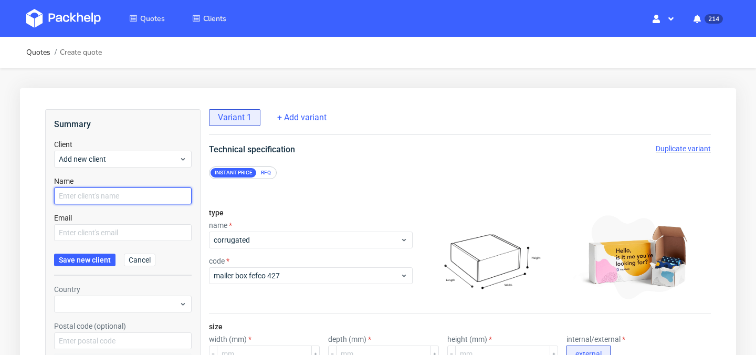
click at [144, 188] on input "text" at bounding box center [123, 195] width 138 height 17
type input "[PERSON_NAME]"
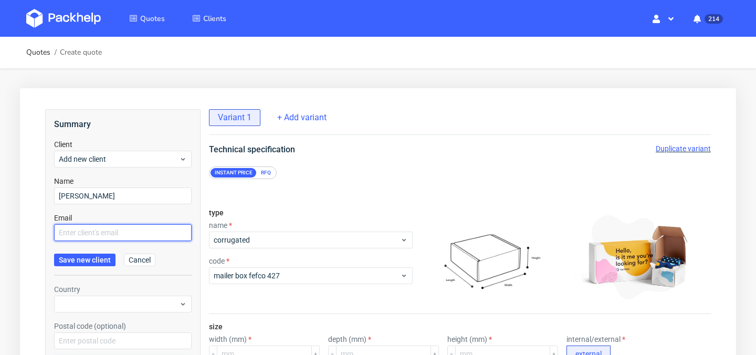
click at [160, 237] on input "text" at bounding box center [123, 232] width 138 height 17
paste input "philippa@naereskin.com"
type input "philippa@naereskin.com"
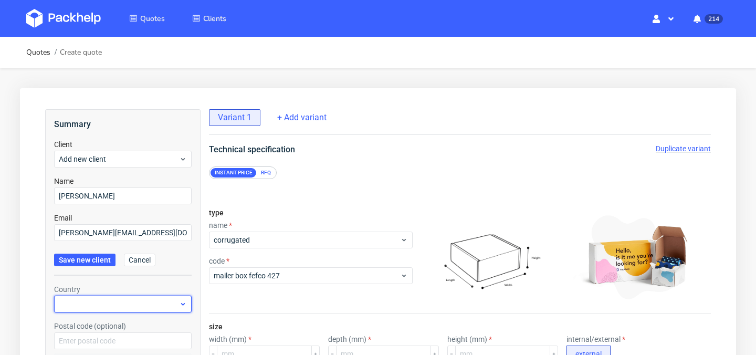
click at [87, 303] on div at bounding box center [123, 304] width 138 height 17
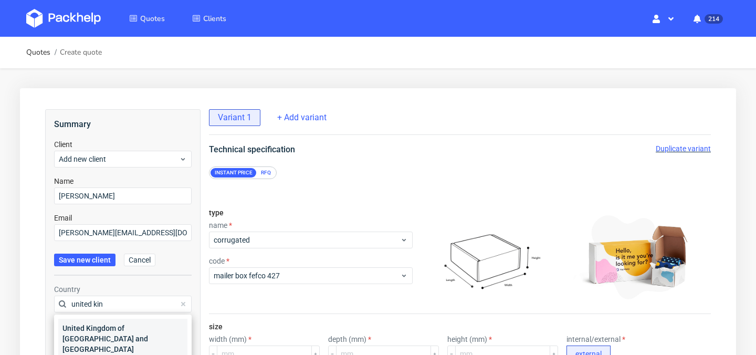
type input "united kin"
click at [97, 341] on div "United Kingdom of [GEOGRAPHIC_DATA] and [GEOGRAPHIC_DATA]" at bounding box center [122, 339] width 129 height 40
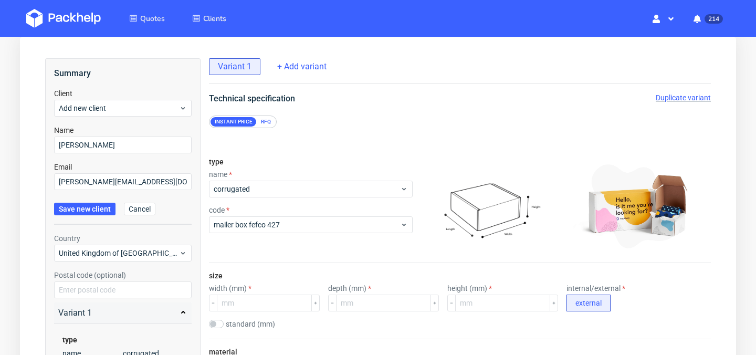
scroll to position [59, 0]
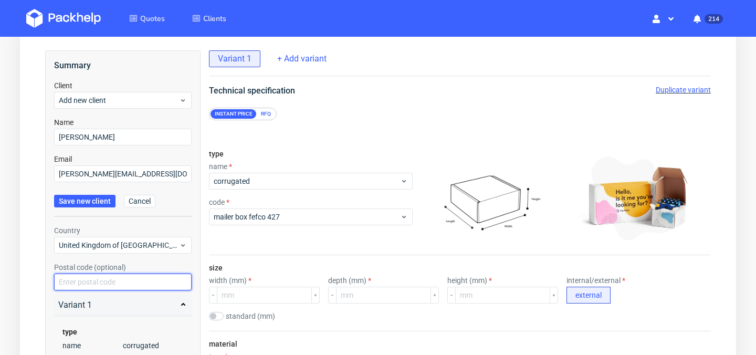
click at [97, 276] on input "text" at bounding box center [123, 281] width 138 height 17
paste input "BA2 3HS"
click at [76, 283] on input "BA2 3HS" at bounding box center [123, 281] width 138 height 17
type input "BA2 3HS"
click at [48, 303] on div "Summary Client Add new client Name Philippa May Email philippa@naereskin.com Sa…" at bounding box center [122, 262] width 155 height 424
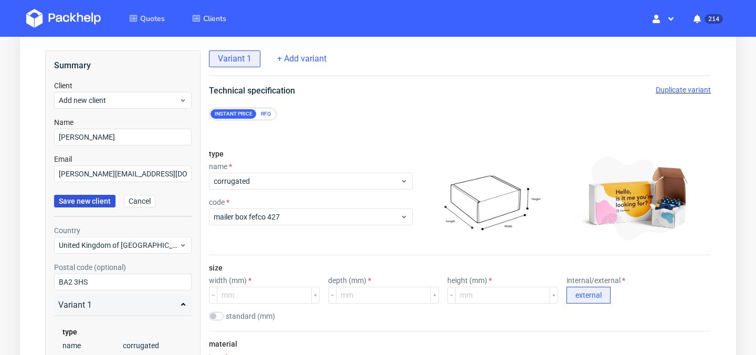
click at [90, 203] on span "Save new client" at bounding box center [85, 200] width 52 height 7
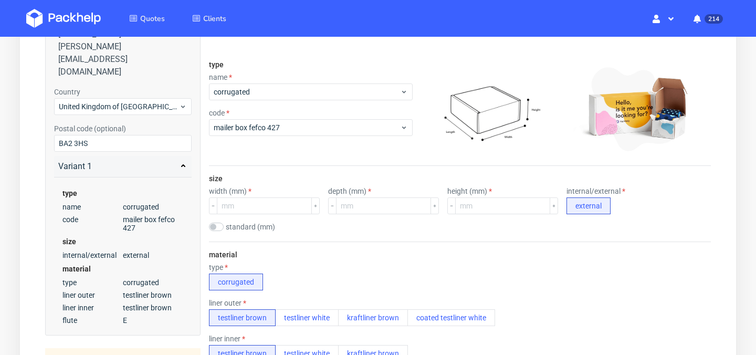
scroll to position [149, 0]
click at [276, 202] on input "number" at bounding box center [264, 205] width 95 height 17
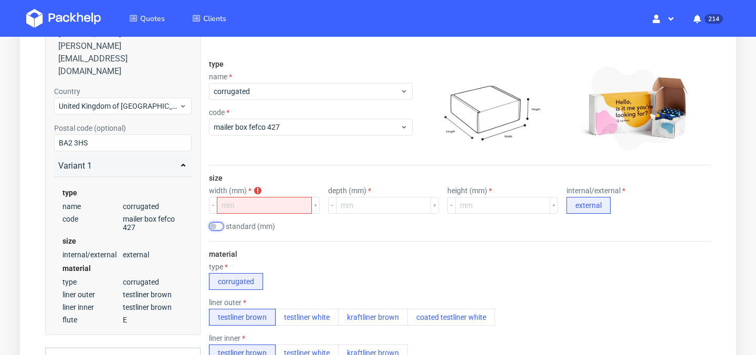
click at [217, 223] on input "checkbox" at bounding box center [216, 226] width 15 height 8
checkbox input "true"
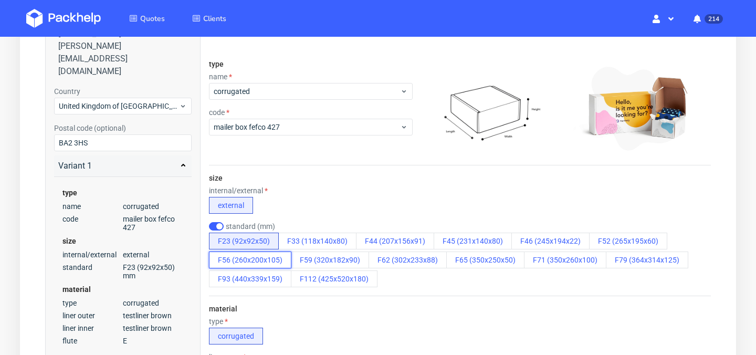
click at [271, 261] on button "F56 (260x200x105)" at bounding box center [250, 259] width 82 height 17
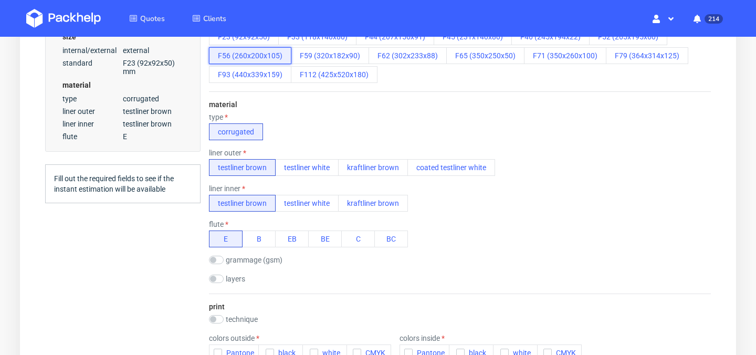
scroll to position [367, 0]
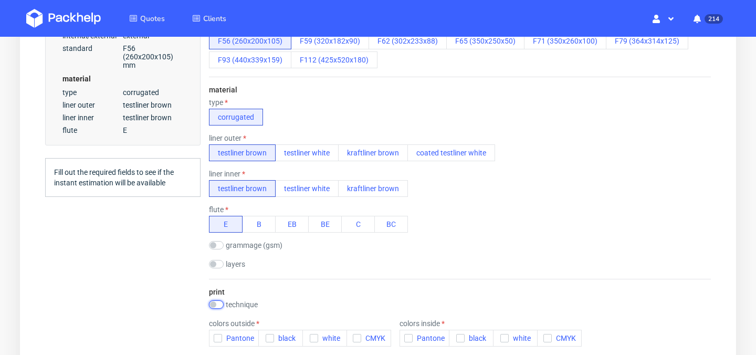
click at [217, 303] on input "checkbox" at bounding box center [216, 304] width 15 height 8
checkbox input "true"
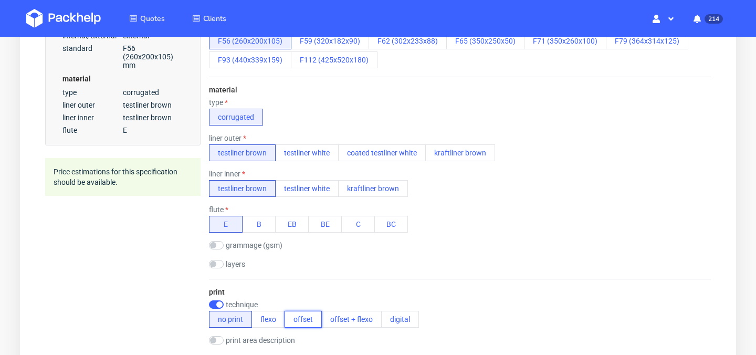
click at [311, 320] on button "offset" at bounding box center [303, 319] width 37 height 17
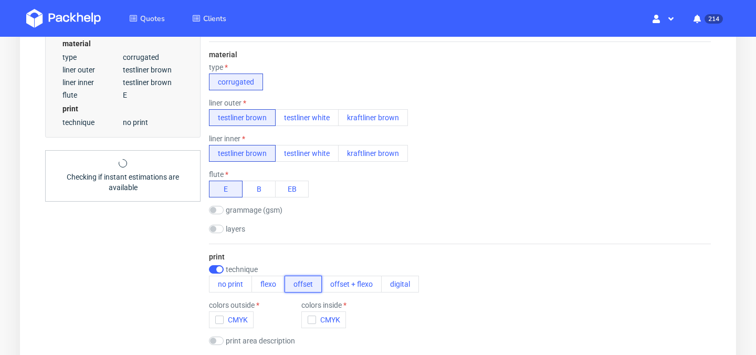
scroll to position [408, 0]
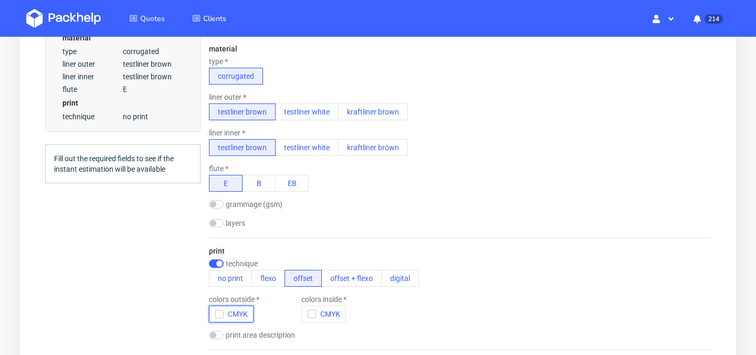
click at [216, 311] on icon "button" at bounding box center [219, 313] width 7 height 7
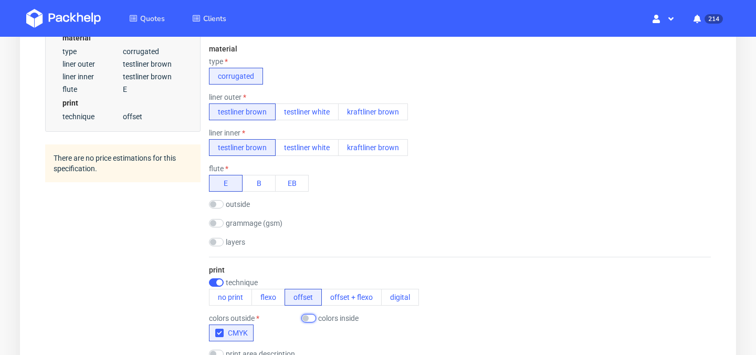
click at [313, 315] on input "checkbox" at bounding box center [308, 318] width 15 height 8
checkbox input "true"
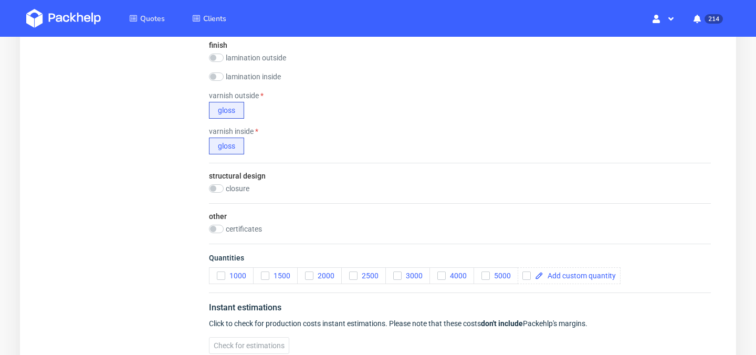
scroll to position [788, 0]
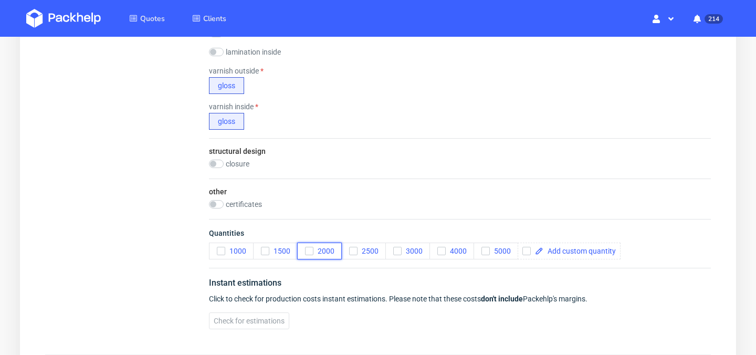
click at [308, 251] on icon "button" at bounding box center [309, 250] width 7 height 7
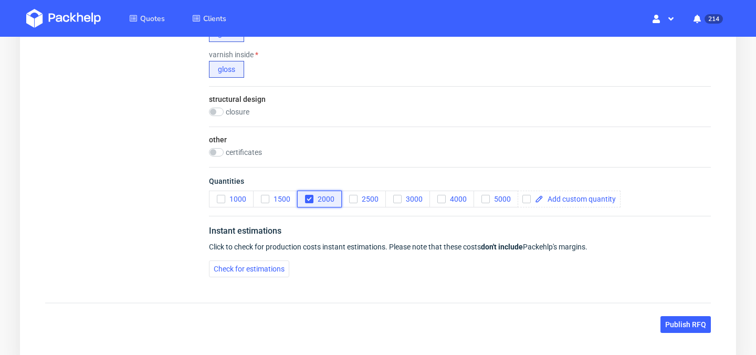
scroll to position [846, 0]
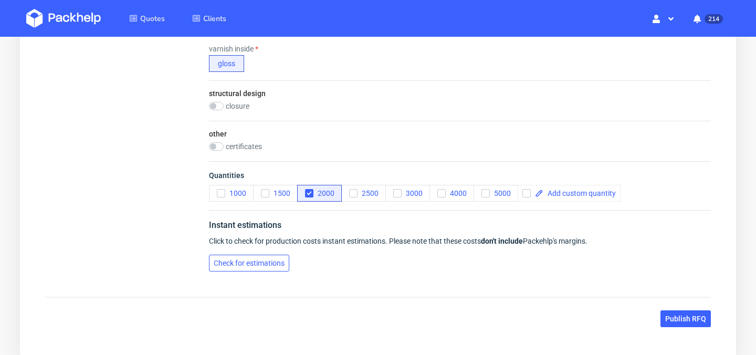
click at [264, 262] on span "Check for estimations" at bounding box center [249, 262] width 71 height 7
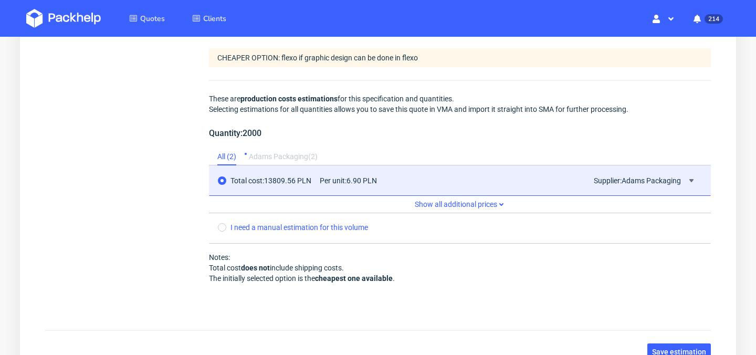
scroll to position [1096, 0]
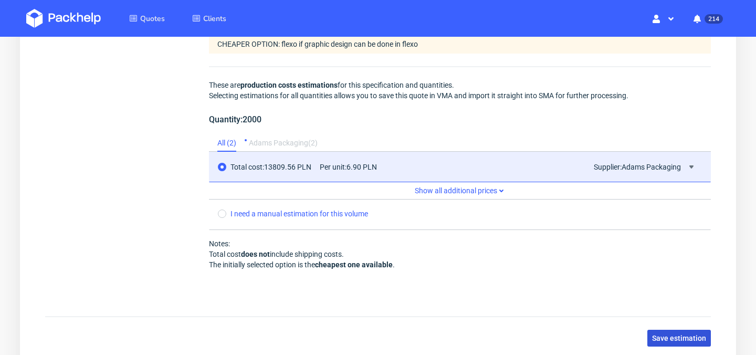
click at [678, 337] on span "Save estimation" at bounding box center [679, 337] width 54 height 7
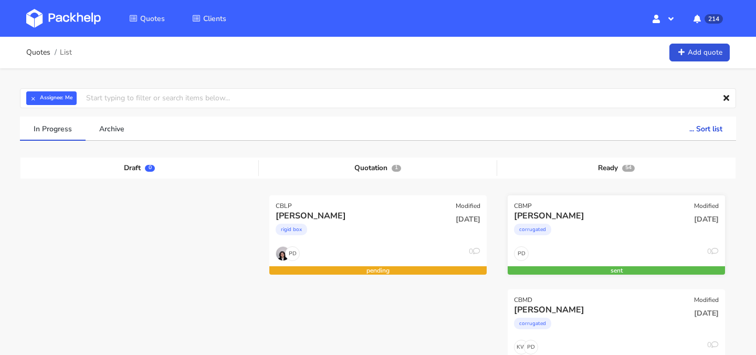
click at [607, 238] on div "corrugated" at bounding box center [583, 232] width 139 height 21
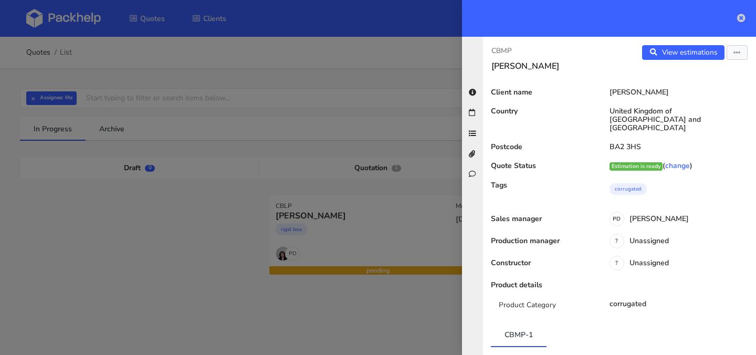
click at [739, 22] on link at bounding box center [741, 18] width 8 height 13
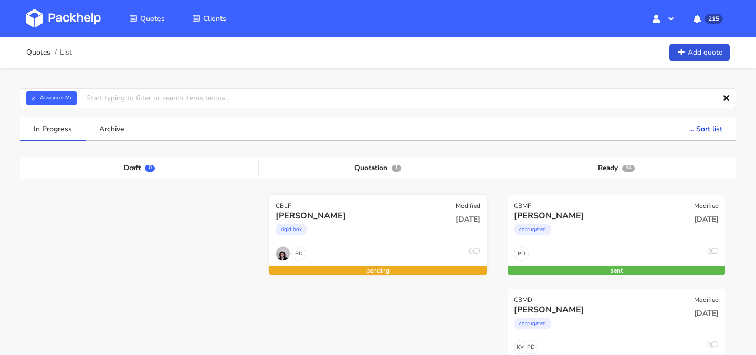
click at [384, 238] on div "rigid box" at bounding box center [345, 232] width 139 height 21
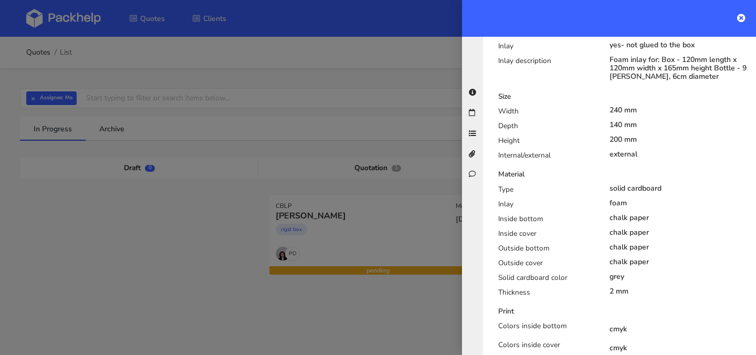
scroll to position [430, 0]
